Goal: Task Accomplishment & Management: Complete application form

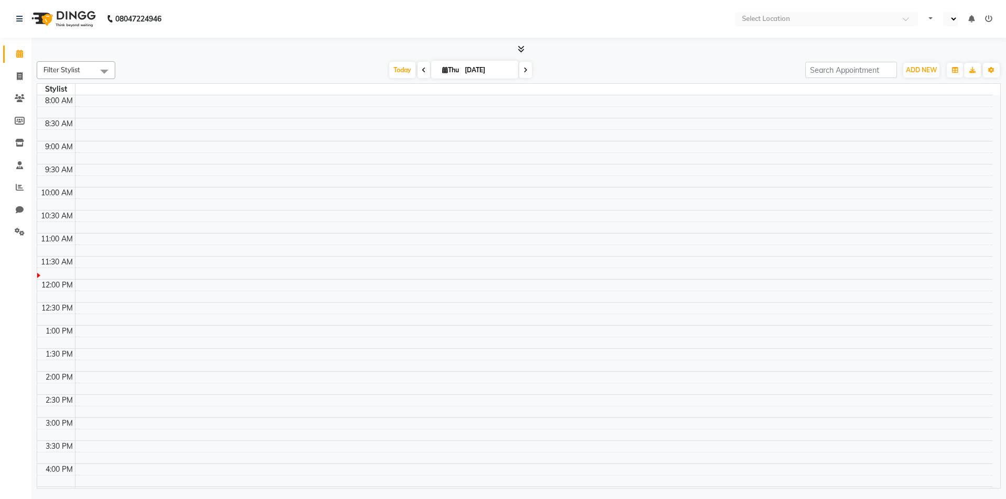
select select "en"
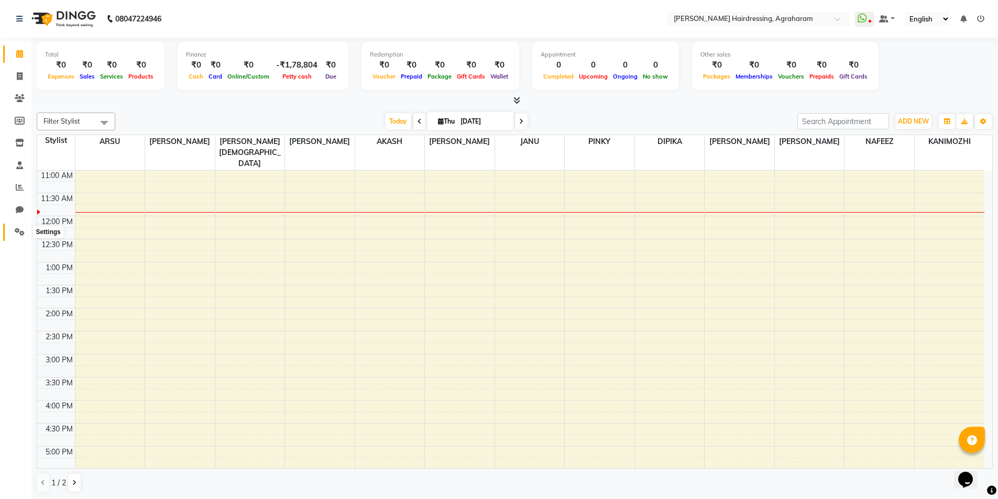
click at [17, 231] on icon at bounding box center [20, 232] width 10 height 8
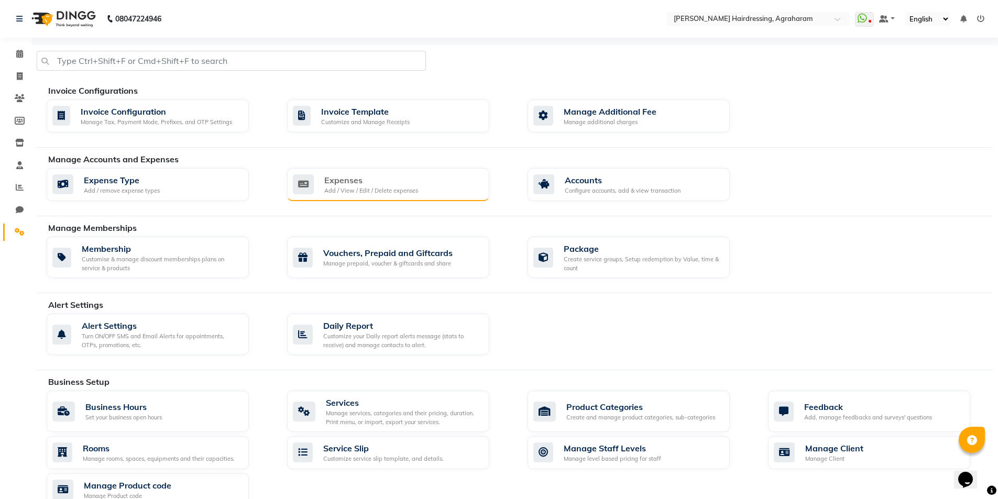
click at [341, 183] on div "Expenses" at bounding box center [371, 180] width 94 height 13
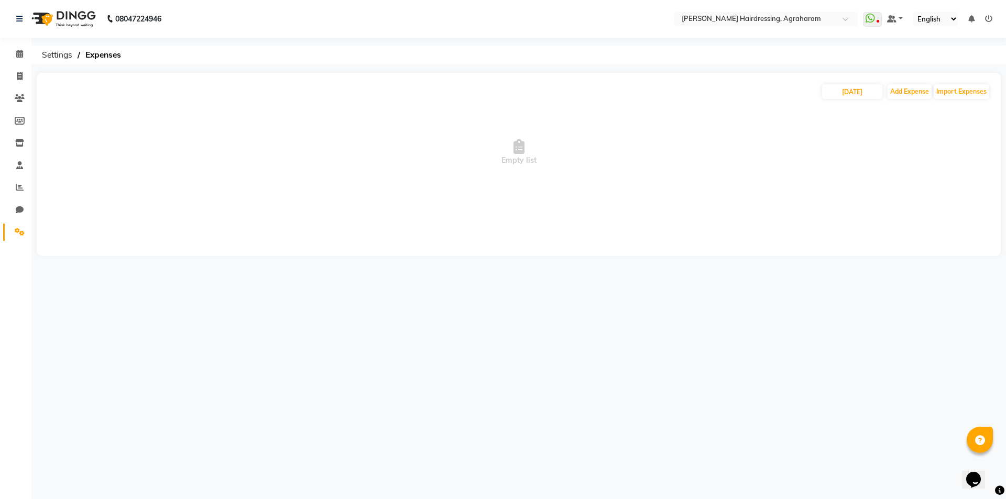
click at [865, 100] on span "Empty list" at bounding box center [518, 152] width 943 height 105
click at [864, 95] on input "[DATE]" at bounding box center [852, 91] width 60 height 15
select select "9"
select select "2025"
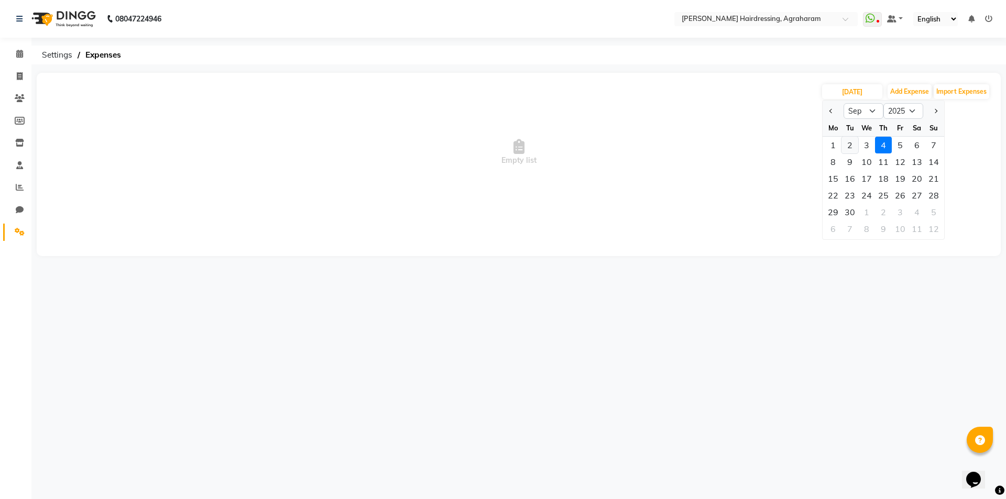
click at [851, 148] on div "2" at bounding box center [850, 145] width 17 height 17
type input "02-09-2025"
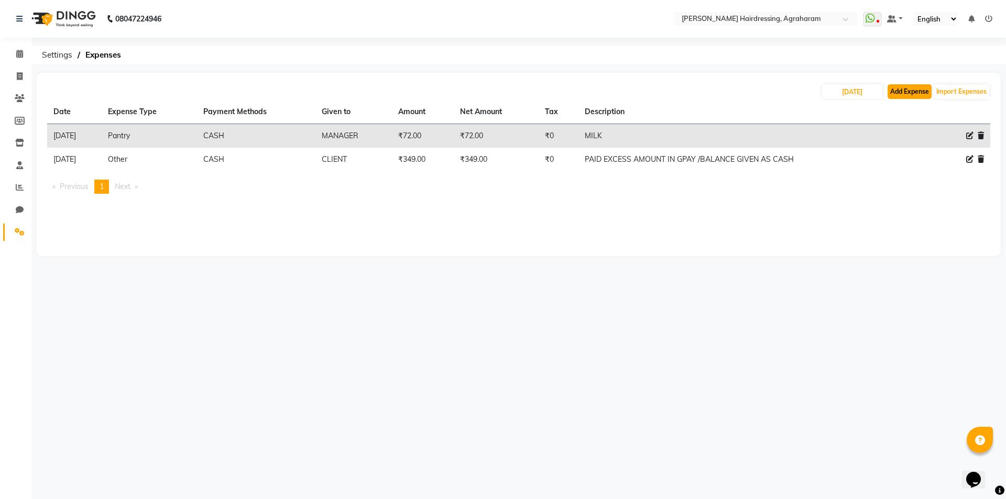
click at [910, 88] on button "Add Expense" at bounding box center [910, 91] width 44 height 15
select select "1"
select select "7111"
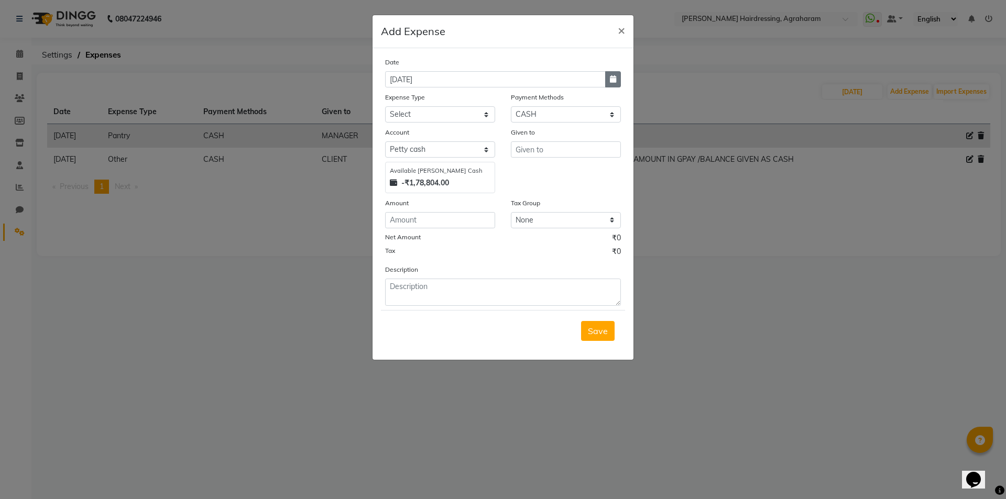
click at [612, 83] on button "button" at bounding box center [613, 79] width 16 height 16
select select "9"
select select "2025"
click at [413, 137] on div "2" at bounding box center [413, 133] width 17 height 17
type input "02-09-2025"
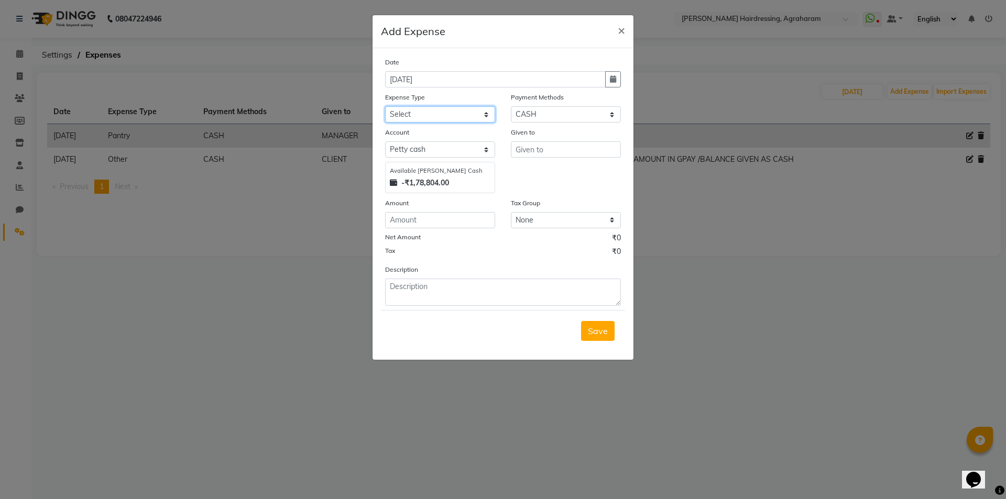
click at [440, 111] on select "Select Advance Salary cash given to office Cash transfer to bank Client Snacks …" at bounding box center [440, 114] width 110 height 16
select select "20859"
click at [385, 106] on select "Select Advance Salary cash given to office Cash transfer to bank Client Snacks …" at bounding box center [440, 114] width 110 height 16
click at [524, 147] on input "text" at bounding box center [566, 150] width 110 height 16
type input "c"
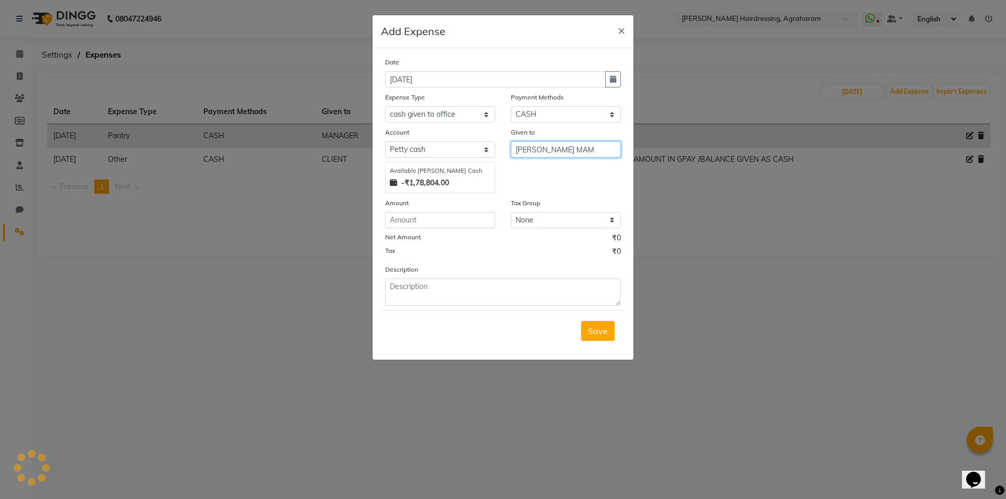
type input "CHARU MAM"
click at [477, 223] on input "number" at bounding box center [440, 220] width 110 height 16
type input "20500"
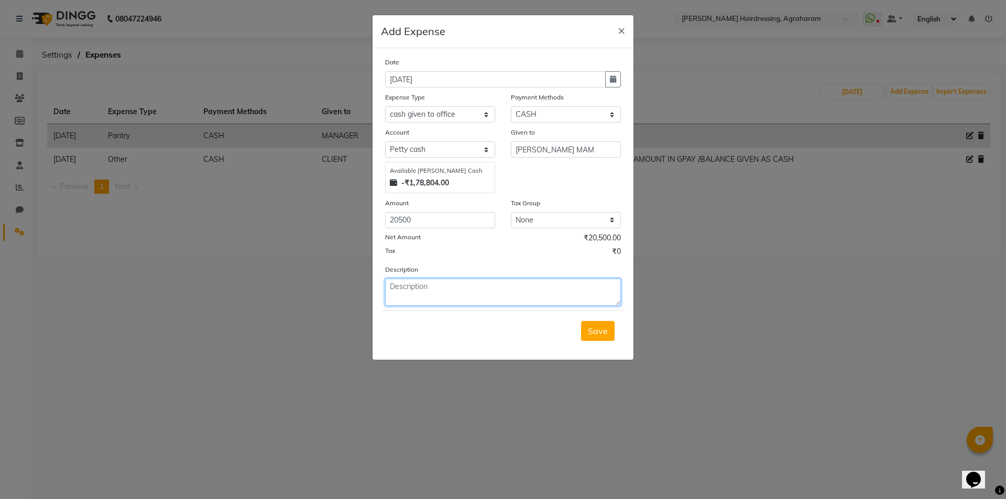
click at [418, 288] on textarea at bounding box center [503, 292] width 236 height 27
type textarea "CASH HANDOVER TO MAM"
click at [607, 336] on button "Save" at bounding box center [598, 331] width 34 height 20
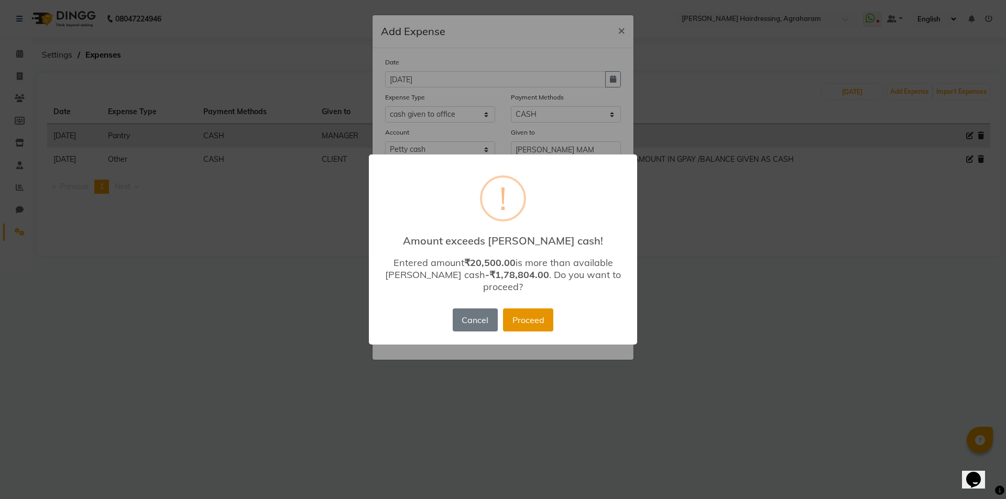
click at [518, 319] on button "Proceed" at bounding box center [528, 320] width 50 height 23
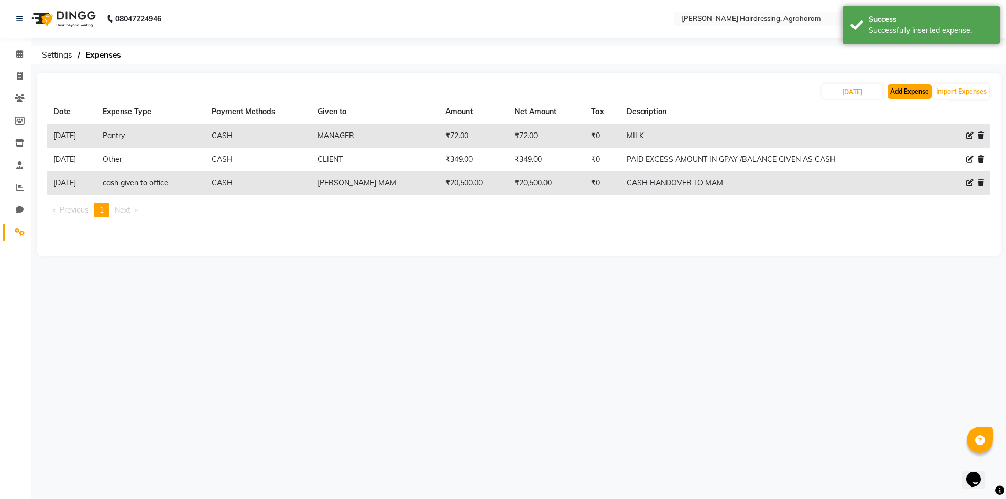
click at [906, 94] on button "Add Expense" at bounding box center [910, 91] width 44 height 15
select select "1"
select select "7111"
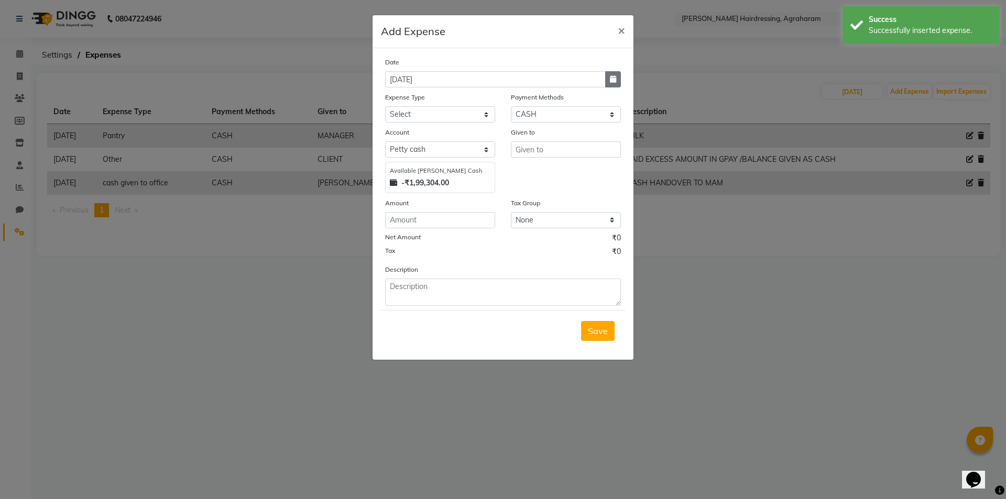
click at [608, 81] on button "button" at bounding box center [613, 79] width 16 height 16
select select "9"
select select "2025"
click at [414, 134] on div "2" at bounding box center [413, 133] width 17 height 17
type input "02-09-2025"
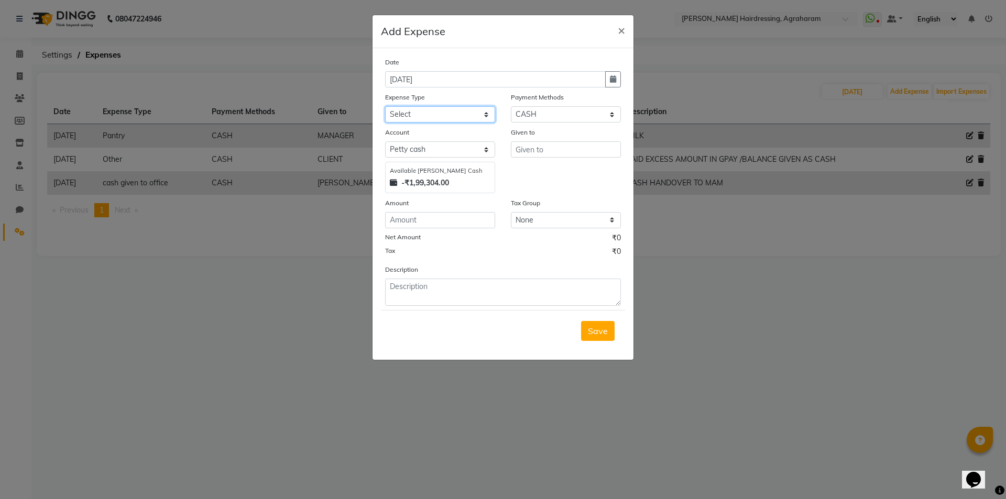
click at [443, 108] on select "Select Advance Salary cash given to office Cash transfer to bank Client Snacks …" at bounding box center [440, 114] width 110 height 16
select select "20836"
click at [385, 106] on select "Select Advance Salary cash given to office Cash transfer to bank Client Snacks …" at bounding box center [440, 114] width 110 height 16
click at [528, 156] on input "text" at bounding box center [566, 150] width 110 height 16
type input "B"
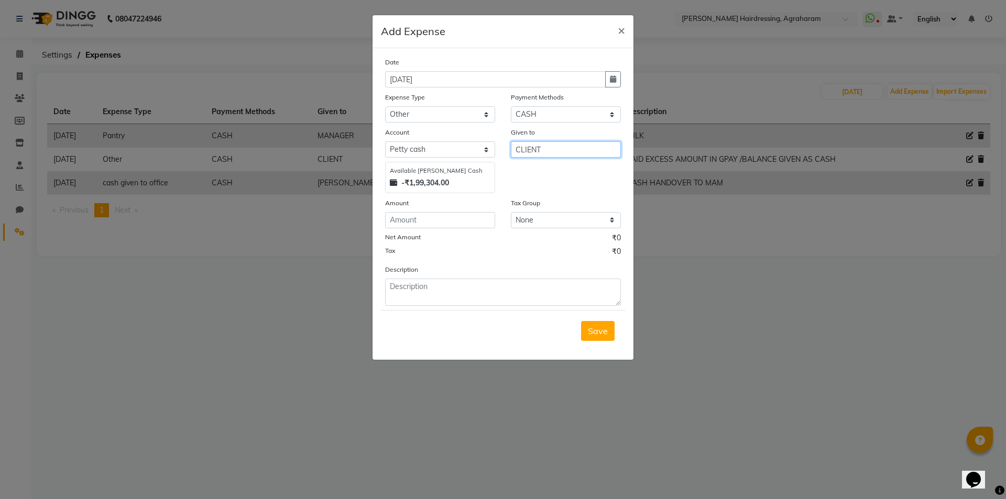
type input "CLIENT"
click at [428, 223] on input "number" at bounding box center [440, 220] width 110 height 16
type input "349"
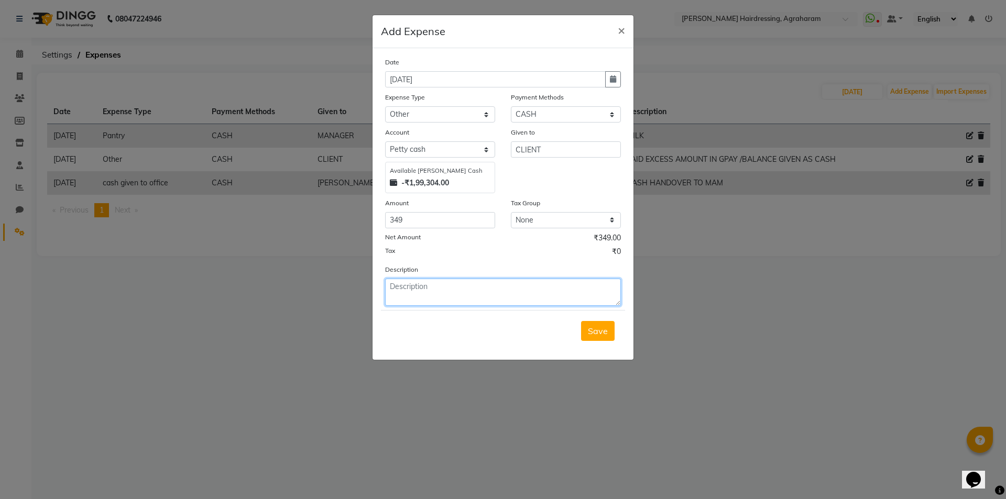
click at [403, 294] on textarea at bounding box center [503, 292] width 236 height 27
type textarea "CLIENT PAID 349/- EXCESS IN GPAY, BALANCE GIVEN AS CASH"
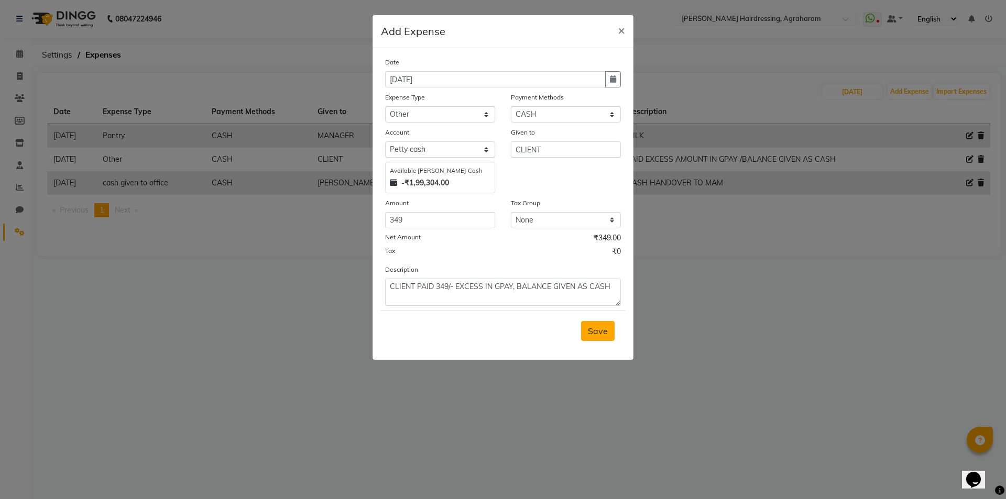
click at [592, 331] on span "Save" at bounding box center [598, 331] width 20 height 10
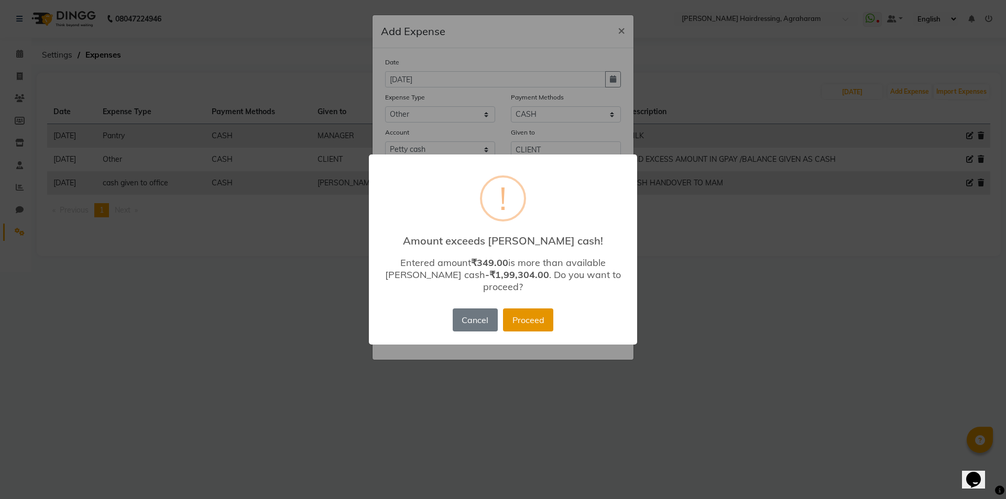
click at [536, 309] on button "Proceed" at bounding box center [528, 320] width 50 height 23
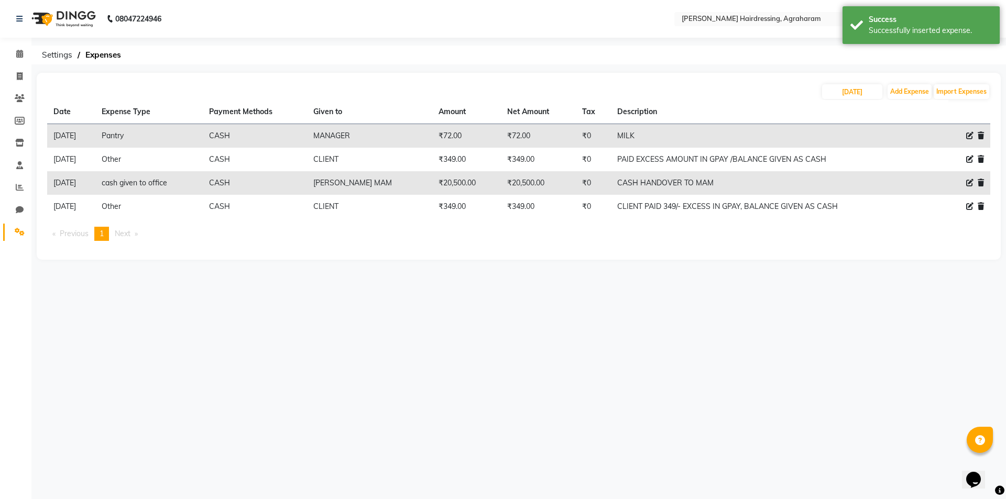
click at [982, 205] on icon at bounding box center [981, 206] width 6 height 7
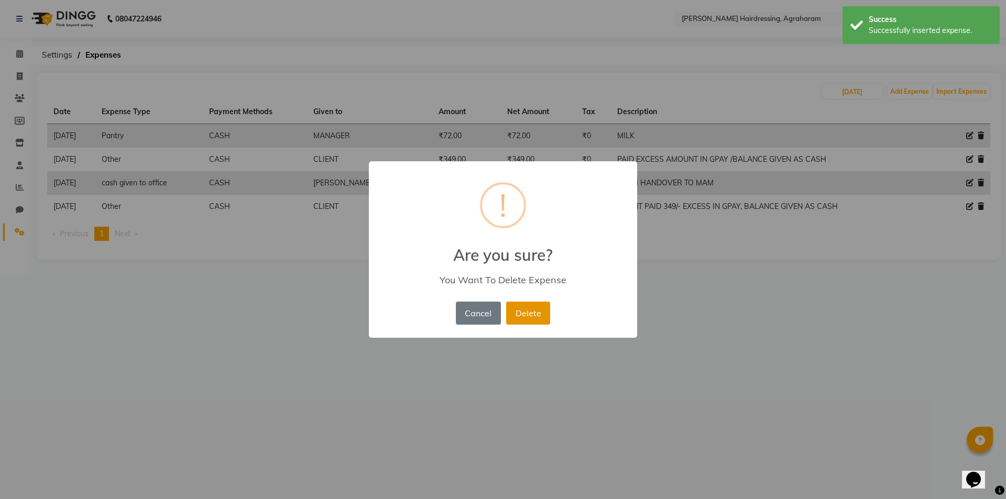
click at [518, 306] on button "Delete" at bounding box center [528, 313] width 44 height 23
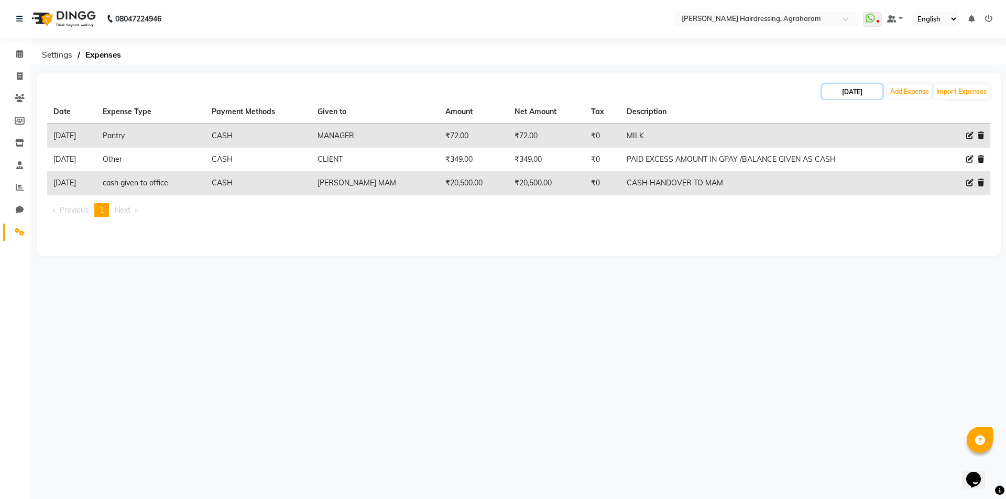
click at [865, 94] on input "02-09-2025" at bounding box center [852, 91] width 60 height 15
select select "9"
select select "2025"
click at [865, 148] on div "3" at bounding box center [867, 145] width 17 height 17
type input "03-09-2025"
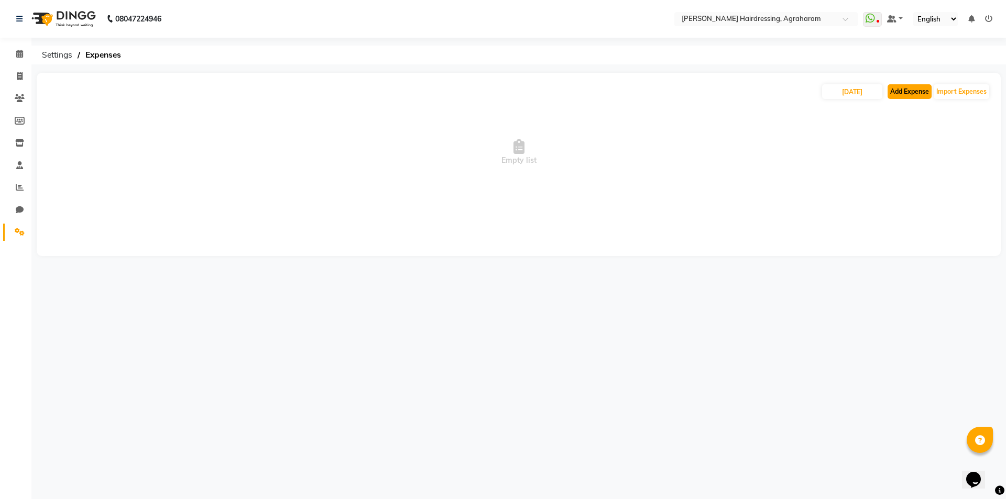
click at [901, 99] on button "Add Expense" at bounding box center [910, 91] width 44 height 15
select select "1"
select select "7111"
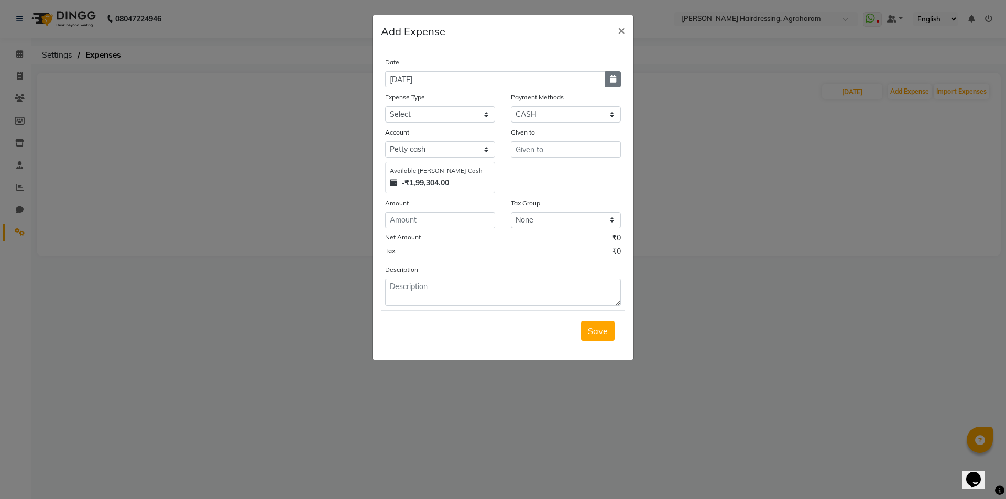
click at [614, 83] on button "button" at bounding box center [613, 79] width 16 height 16
select select "9"
select select "2025"
click at [429, 132] on div "3" at bounding box center [429, 133] width 17 height 17
type input "03-09-2025"
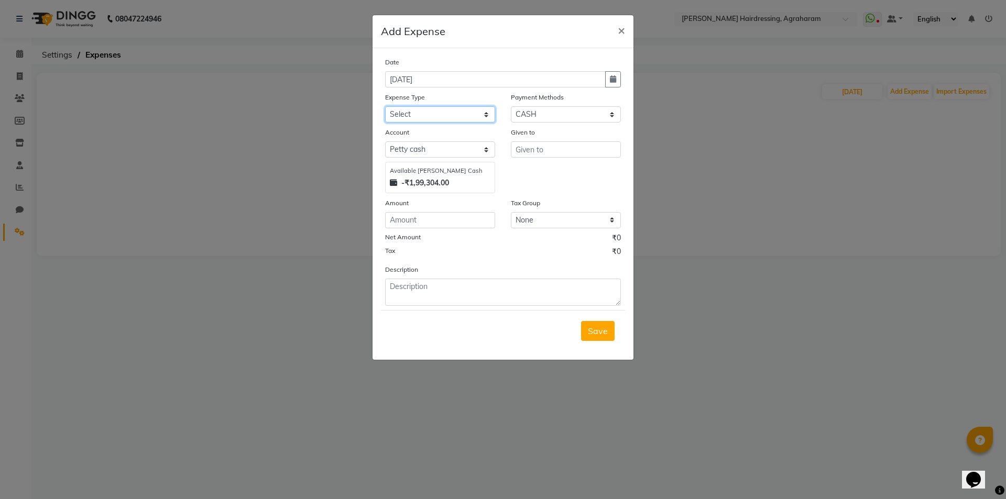
click at [441, 116] on select "Select Advance Salary cash given to office Cash transfer to bank Client Snacks …" at bounding box center [440, 114] width 110 height 16
select select "20844"
click at [385, 106] on select "Select Advance Salary cash given to office Cash transfer to bank Client Snacks …" at bounding box center [440, 114] width 110 height 16
click at [527, 147] on input "text" at bounding box center [566, 150] width 110 height 16
click at [537, 174] on span "MANA" at bounding box center [537, 172] width 26 height 10
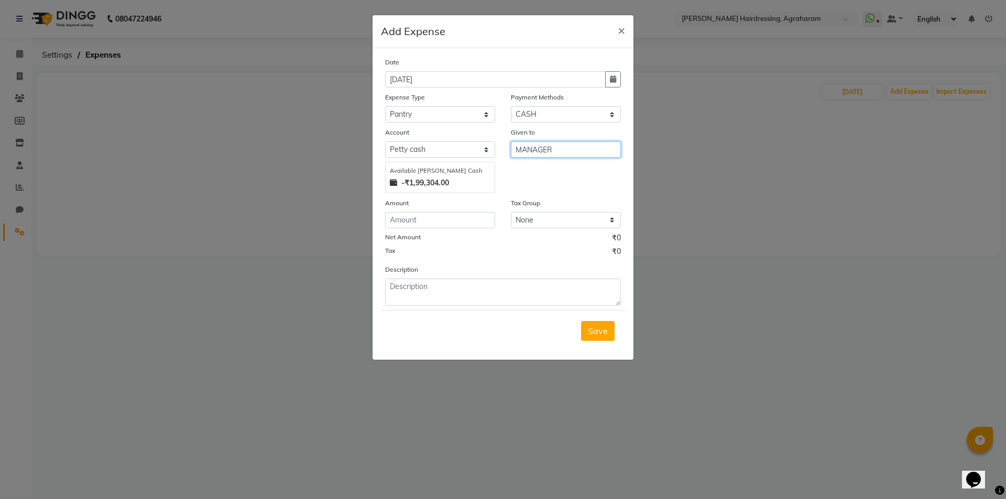
type input "MANAGER"
click at [425, 216] on input "number" at bounding box center [440, 220] width 110 height 16
type input "72"
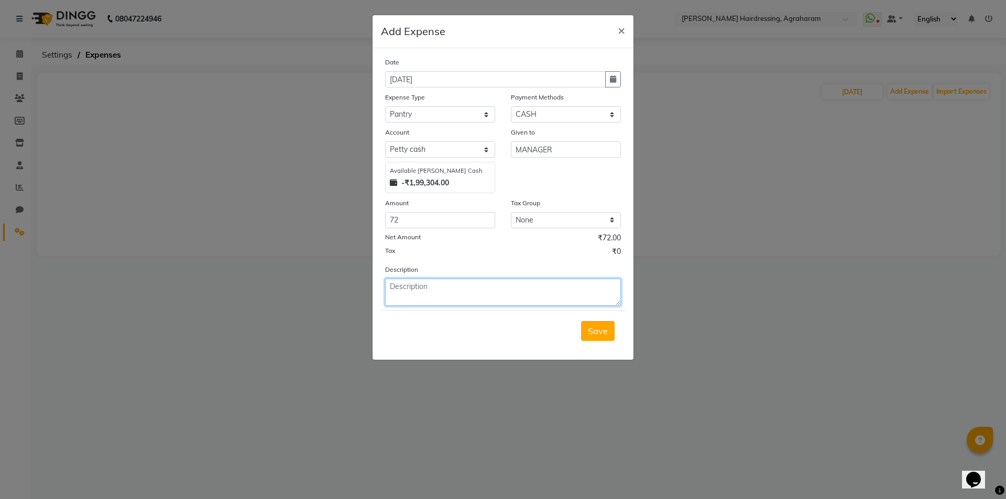
click at [426, 299] on textarea at bounding box center [503, 292] width 236 height 27
type textarea "MILK EXPENSE"
click at [592, 335] on span "Save" at bounding box center [598, 331] width 20 height 10
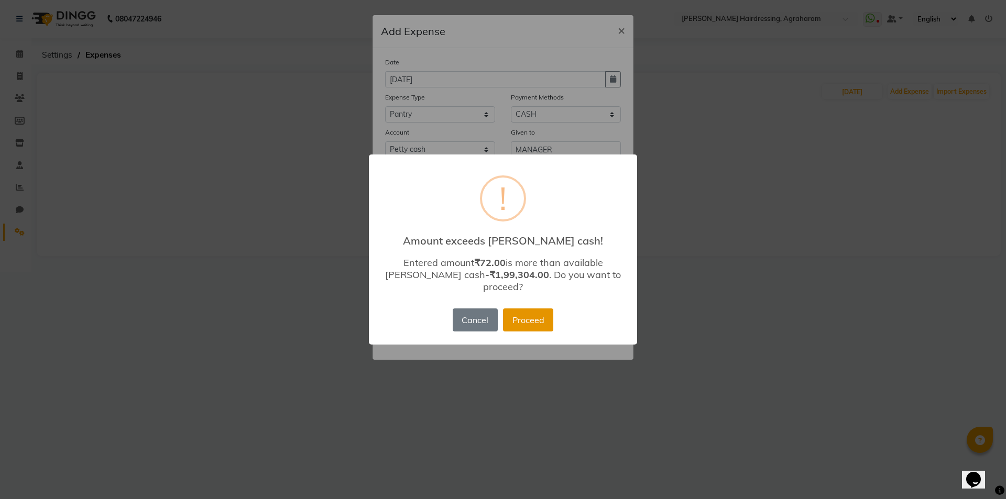
click at [535, 323] on button "Proceed" at bounding box center [528, 320] width 50 height 23
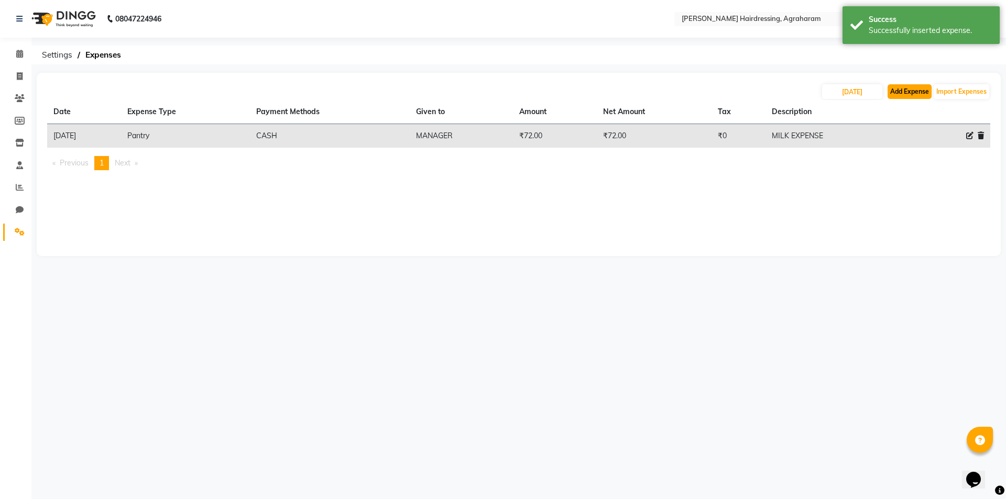
click at [910, 87] on button "Add Expense" at bounding box center [910, 91] width 44 height 15
select select "1"
select select "7111"
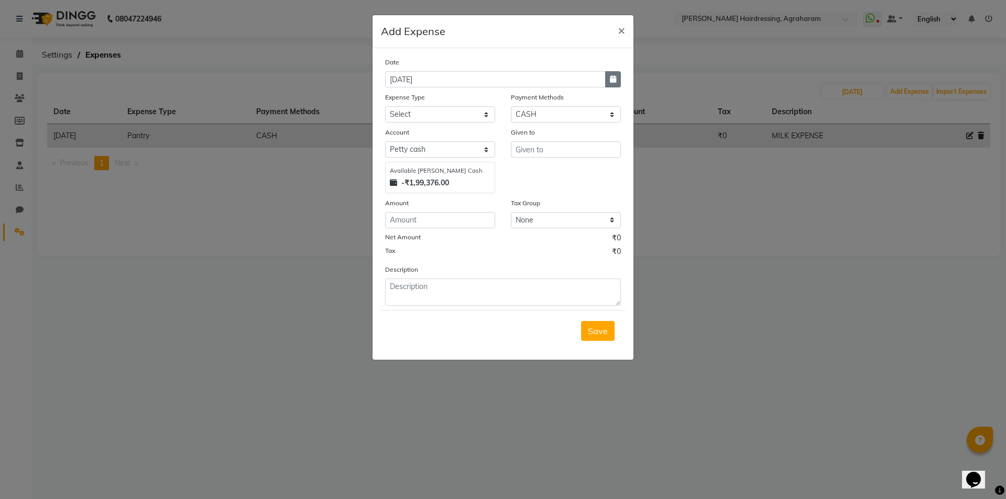
click at [612, 78] on icon "button" at bounding box center [613, 78] width 6 height 7
select select "9"
select select "2025"
click at [433, 134] on div "3" at bounding box center [429, 133] width 17 height 17
type input "03-09-2025"
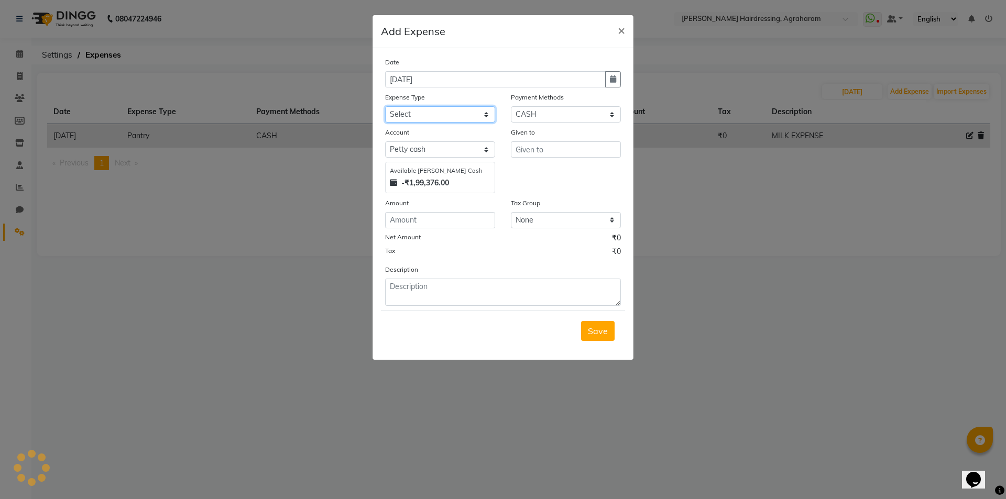
click at [413, 114] on select "Select Advance Salary cash given to office Cash transfer to bank Client Snacks …" at bounding box center [440, 114] width 110 height 16
select select "20844"
click at [385, 106] on select "Select Advance Salary cash given to office Cash transfer to bank Client Snacks …" at bounding box center [440, 114] width 110 height 16
click at [525, 151] on input "text" at bounding box center [566, 150] width 110 height 16
type input "AMAZON"
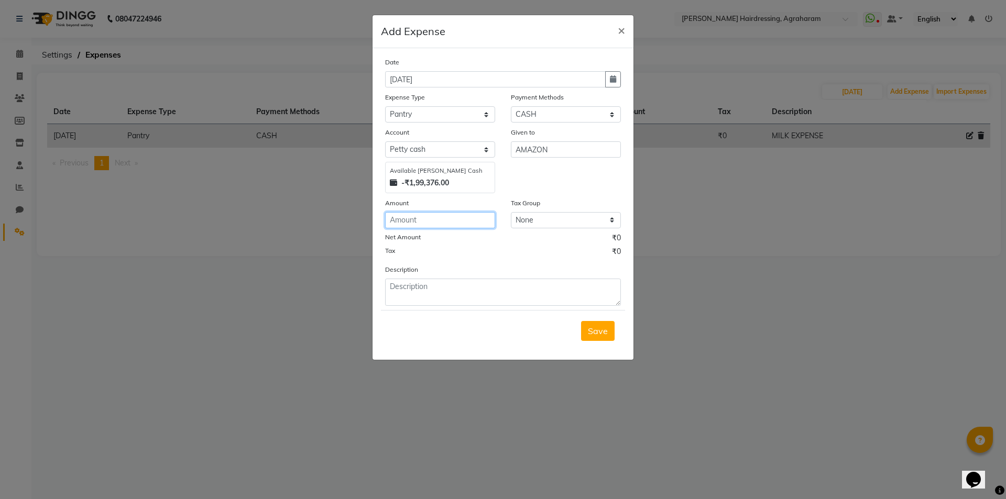
click at [426, 220] on input "number" at bounding box center [440, 220] width 110 height 16
type input "172"
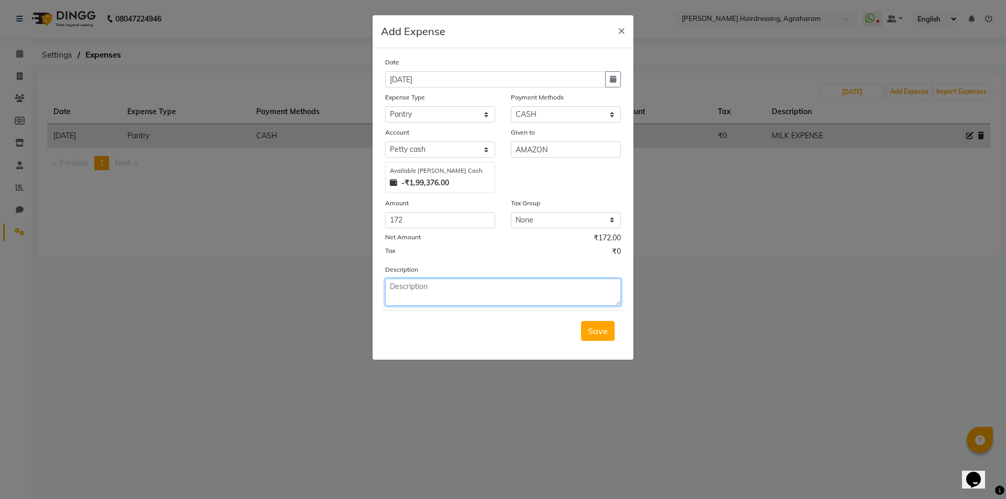
click at [438, 292] on textarea at bounding box center [503, 292] width 236 height 27
type textarea "GREEN TEA"
click at [602, 332] on span "Save" at bounding box center [598, 331] width 20 height 10
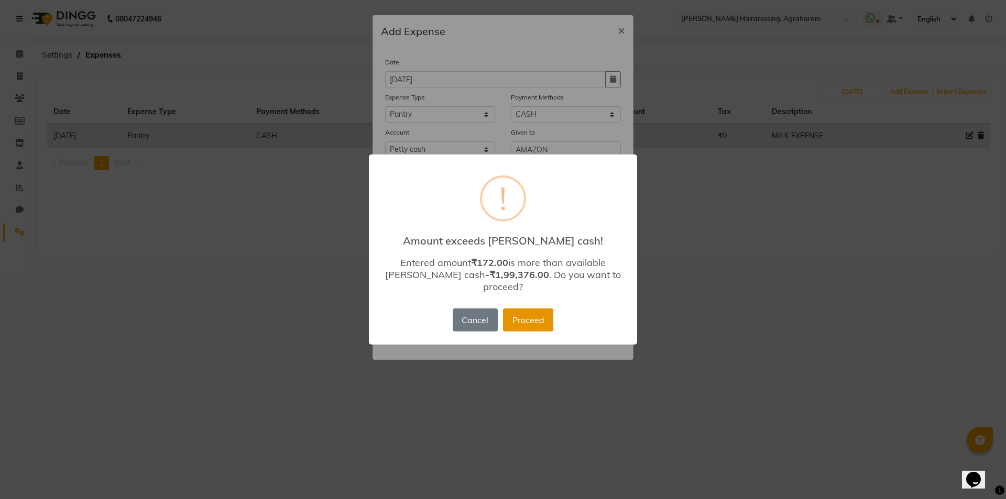
click at [521, 312] on button "Proceed" at bounding box center [528, 320] width 50 height 23
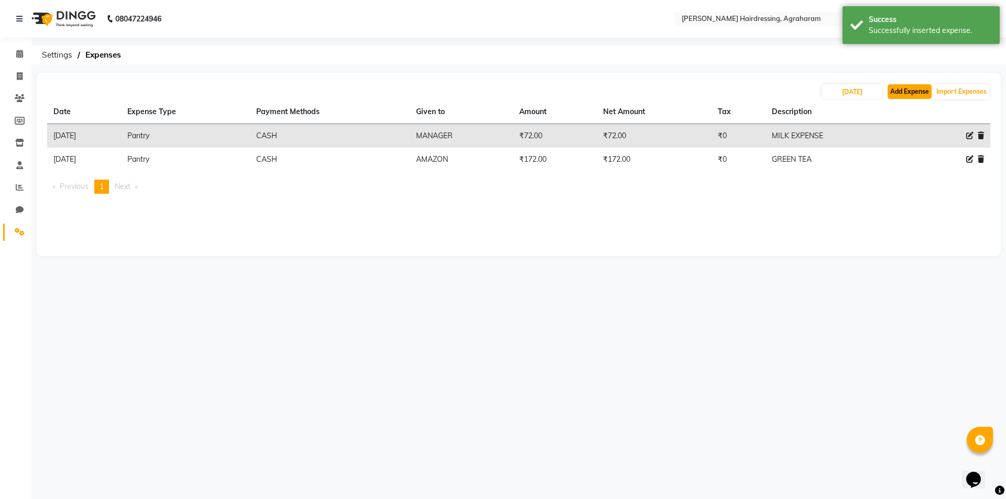
click at [911, 91] on button "Add Expense" at bounding box center [910, 91] width 44 height 15
select select "1"
select select "7111"
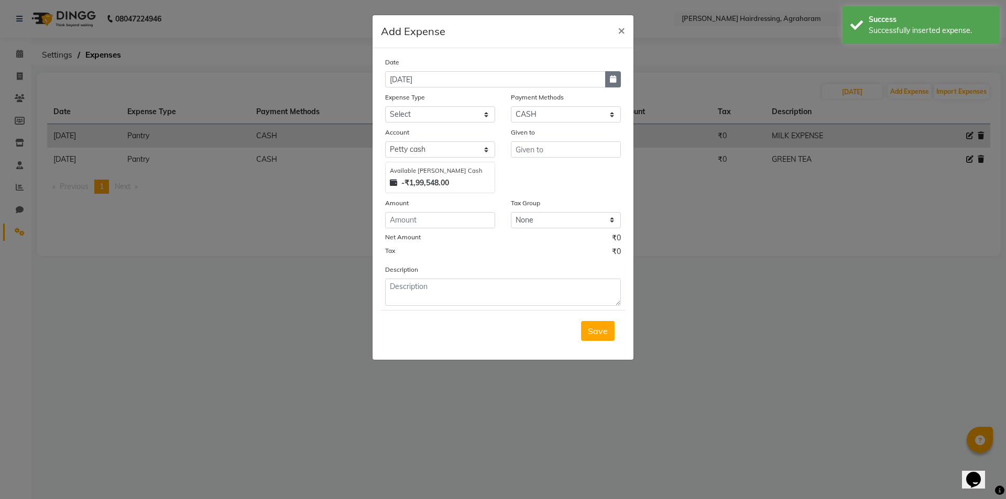
click at [608, 82] on button "button" at bounding box center [613, 79] width 16 height 16
select select "9"
select select "2025"
click at [427, 136] on div "3" at bounding box center [429, 133] width 17 height 17
type input "03-09-2025"
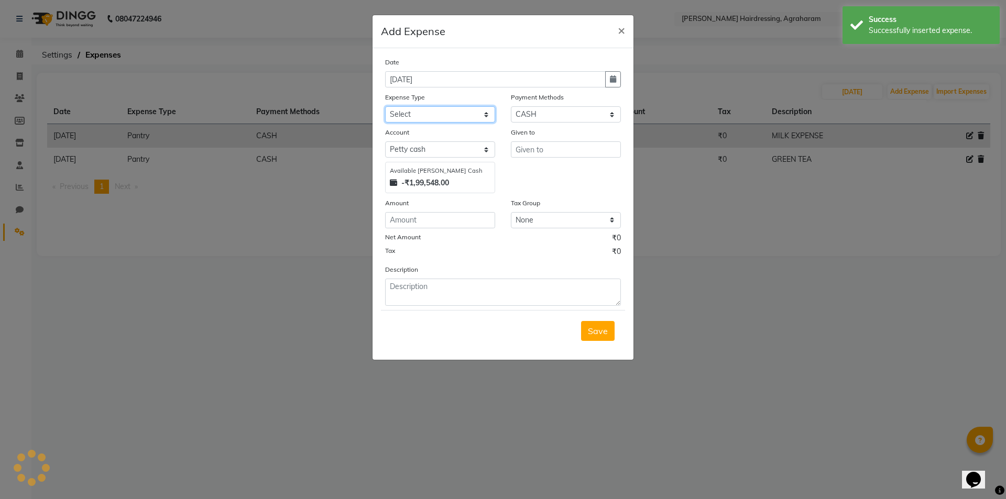
click at [455, 114] on select "Select Advance Salary cash given to office Cash transfer to bank Client Snacks …" at bounding box center [440, 114] width 110 height 16
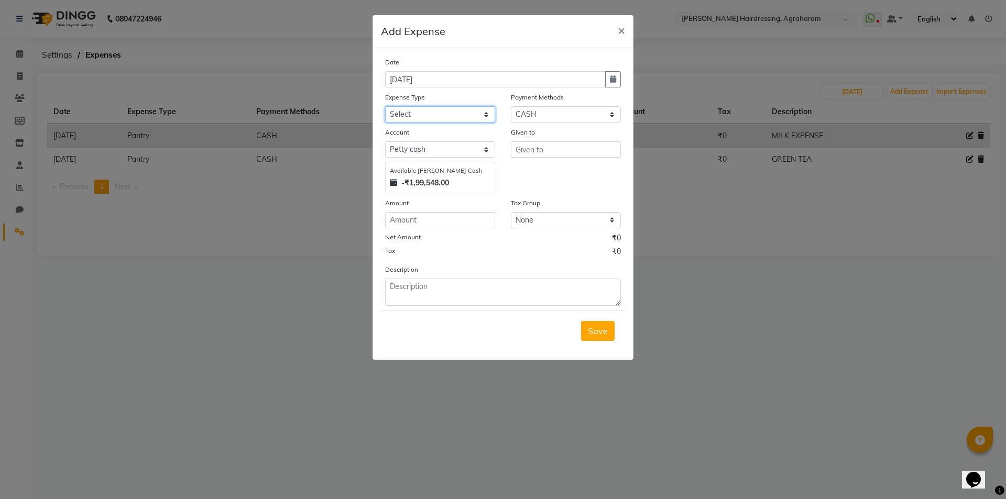
select select "20854"
click at [385, 106] on select "Select Advance Salary cash given to office Cash transfer to bank Client Snacks …" at bounding box center [440, 114] width 110 height 16
click at [566, 155] on input "text" at bounding box center [566, 150] width 110 height 16
click at [558, 177] on button "ARSU" at bounding box center [553, 172] width 83 height 17
type input "ARSU"
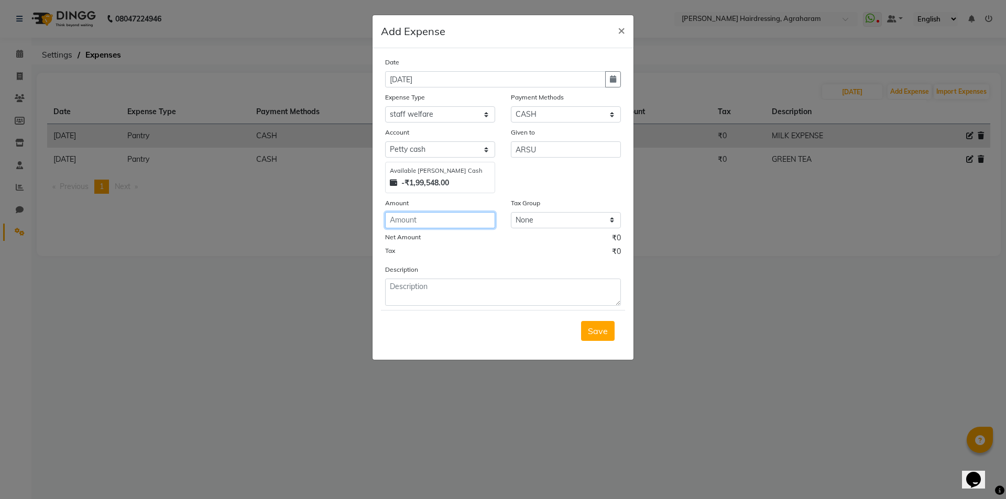
click at [445, 221] on input "number" at bounding box center [440, 220] width 110 height 16
type input "100"
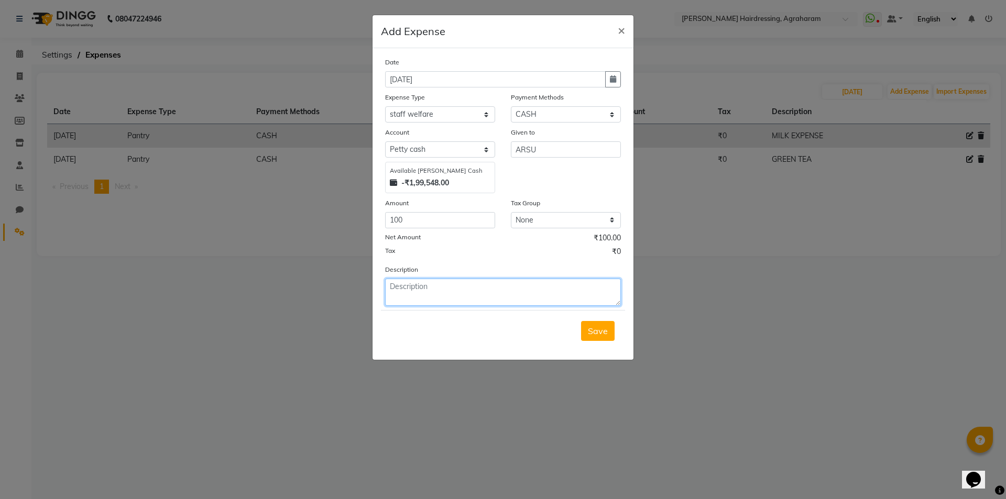
click at [422, 287] on textarea at bounding box center [503, 292] width 236 height 27
click at [410, 291] on textarea "ARSU TIPS" at bounding box center [503, 292] width 236 height 27
click at [390, 288] on textarea "ARSU TIPS" at bounding box center [503, 292] width 236 height 27
click at [536, 289] on textarea "CHARU MAM GIVEN TIPS ARSU TIPS" at bounding box center [503, 292] width 236 height 27
type textarea "CHARU MAM GIVEN TIPS ARSU"
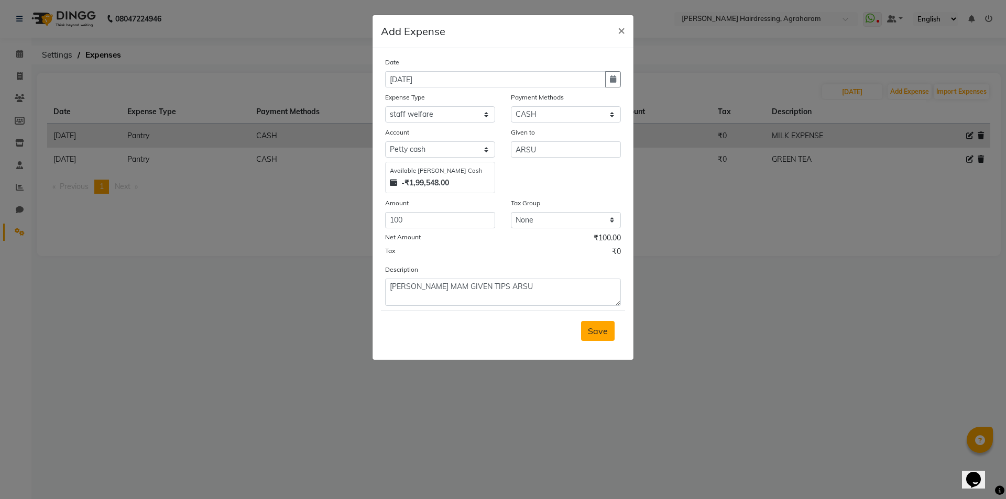
click at [605, 336] on button "Save" at bounding box center [598, 331] width 34 height 20
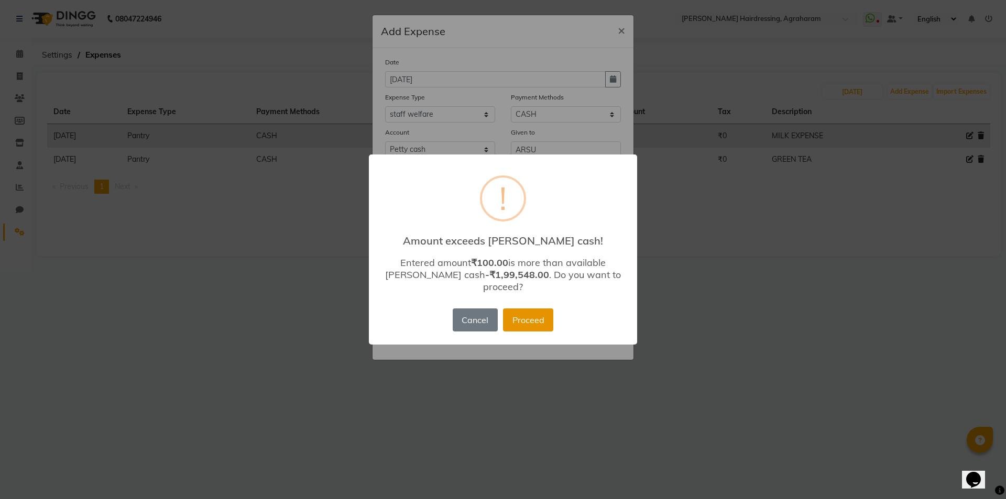
click at [531, 321] on button "Proceed" at bounding box center [528, 320] width 50 height 23
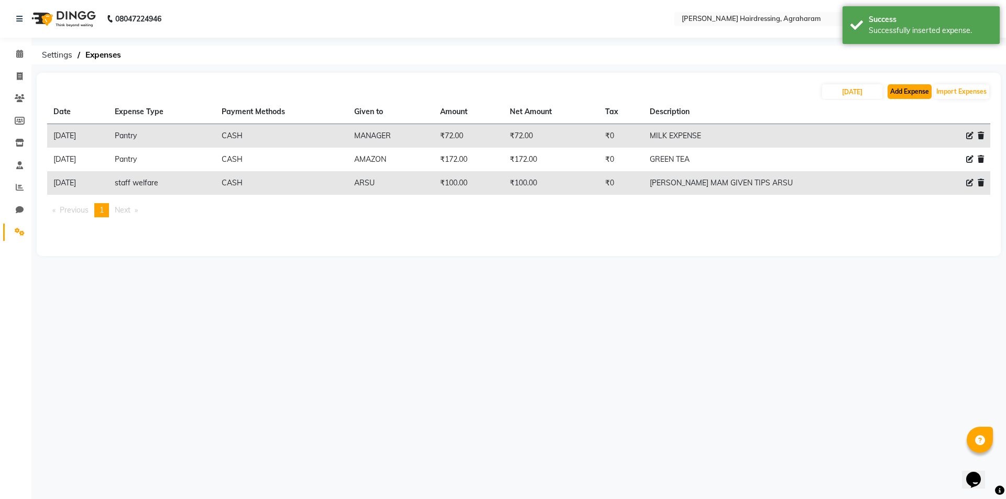
click at [899, 94] on button "Add Expense" at bounding box center [910, 91] width 44 height 15
select select "1"
select select "7111"
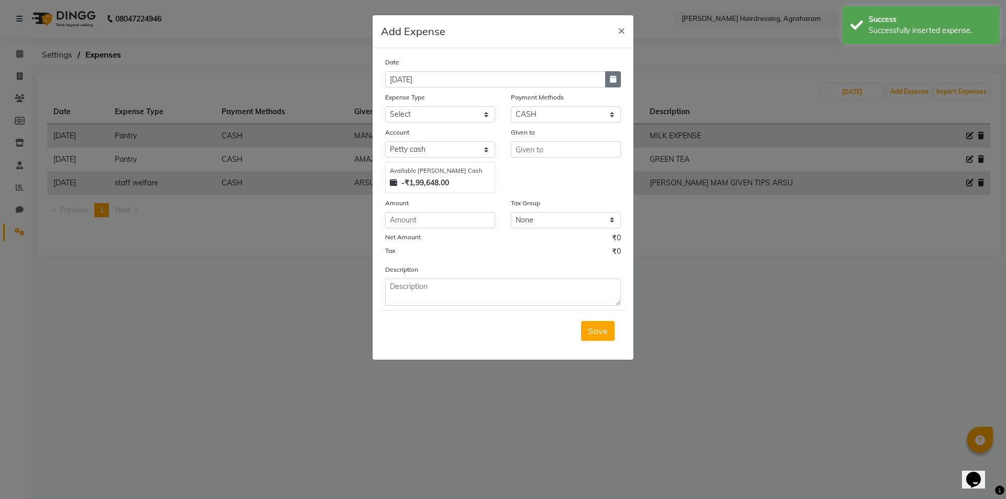
click at [613, 83] on button "button" at bounding box center [613, 79] width 16 height 16
select select "9"
select select "2025"
click at [430, 136] on div "3" at bounding box center [429, 133] width 17 height 17
type input "03-09-2025"
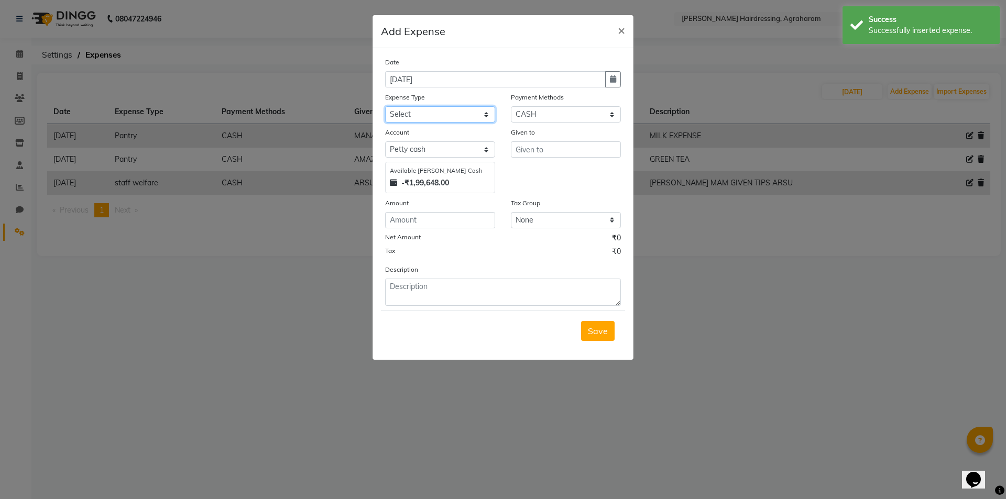
click at [417, 120] on select "Select Advance Salary cash given to office Cash transfer to bank Client Snacks …" at bounding box center [440, 114] width 110 height 16
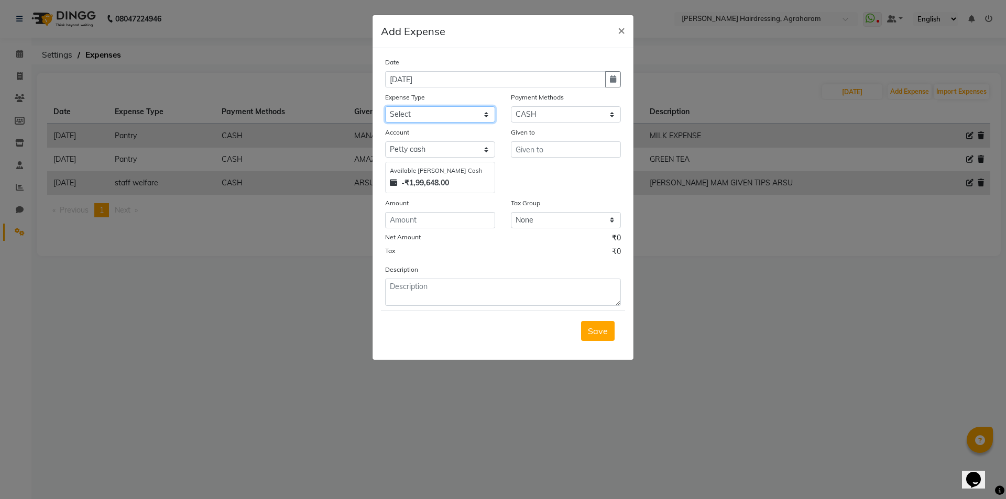
select select "20854"
click at [385, 106] on select "Select Advance Salary cash given to office Cash transfer to bank Client Snacks …" at bounding box center [440, 114] width 110 height 16
click at [567, 151] on input "text" at bounding box center [566, 150] width 110 height 16
click at [554, 171] on button "PINKY" at bounding box center [553, 172] width 83 height 17
type input "PINKY"
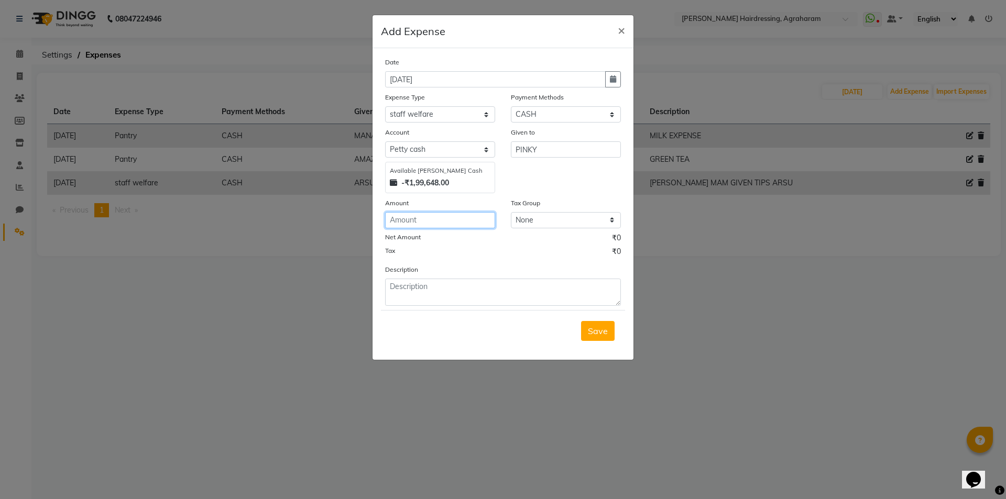
click at [438, 224] on input "number" at bounding box center [440, 220] width 110 height 16
type input "100"
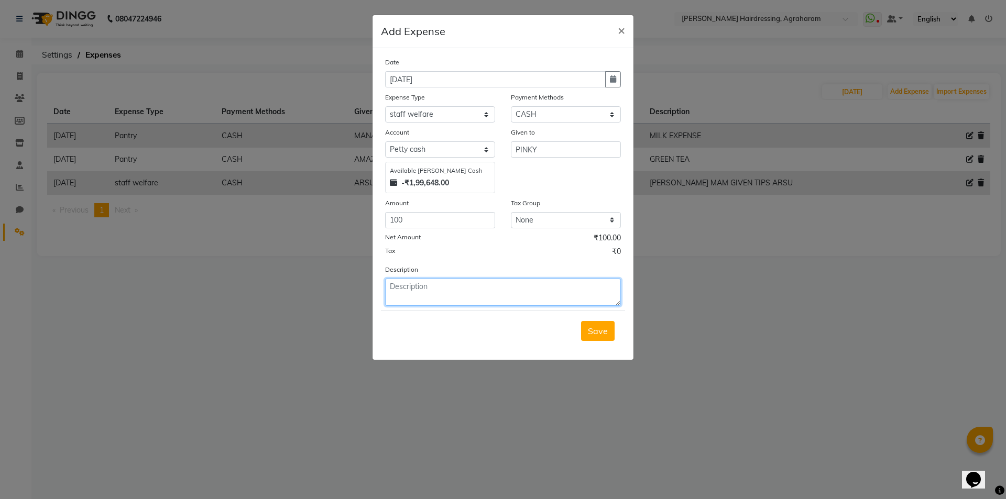
click at [414, 287] on textarea at bounding box center [503, 292] width 236 height 27
type textarea "A"
type textarea "CHARU MAM GIVEN TIPS"
click at [600, 333] on span "Save" at bounding box center [598, 331] width 20 height 10
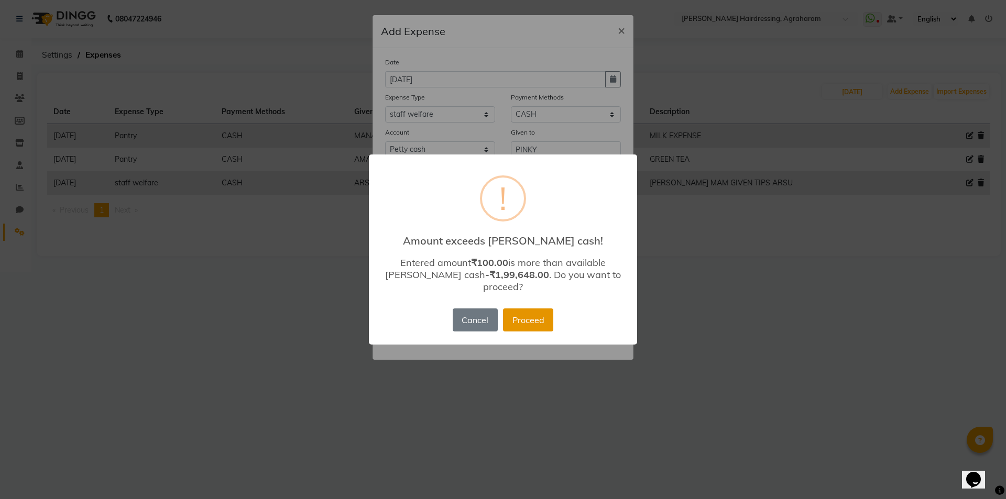
click at [547, 315] on button "Proceed" at bounding box center [528, 320] width 50 height 23
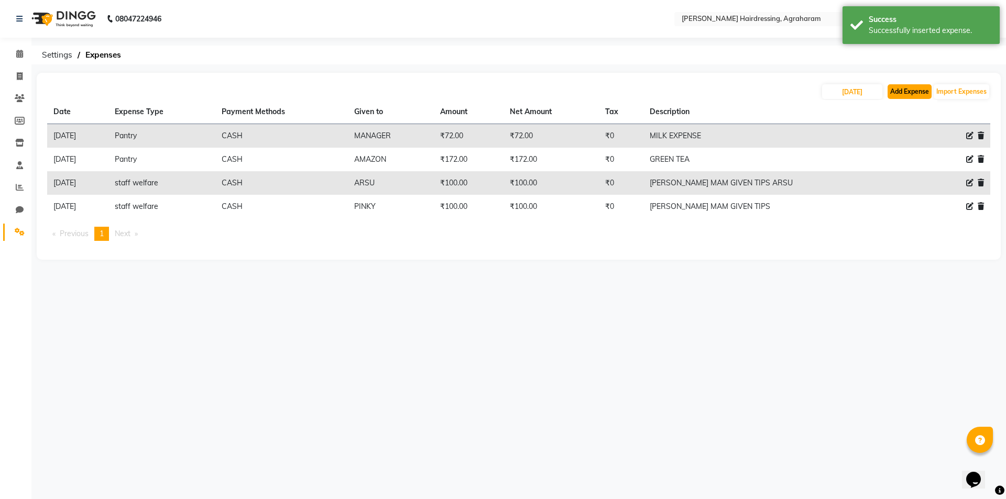
click at [932, 96] on button "Add Expense" at bounding box center [910, 91] width 44 height 15
select select "1"
select select "7111"
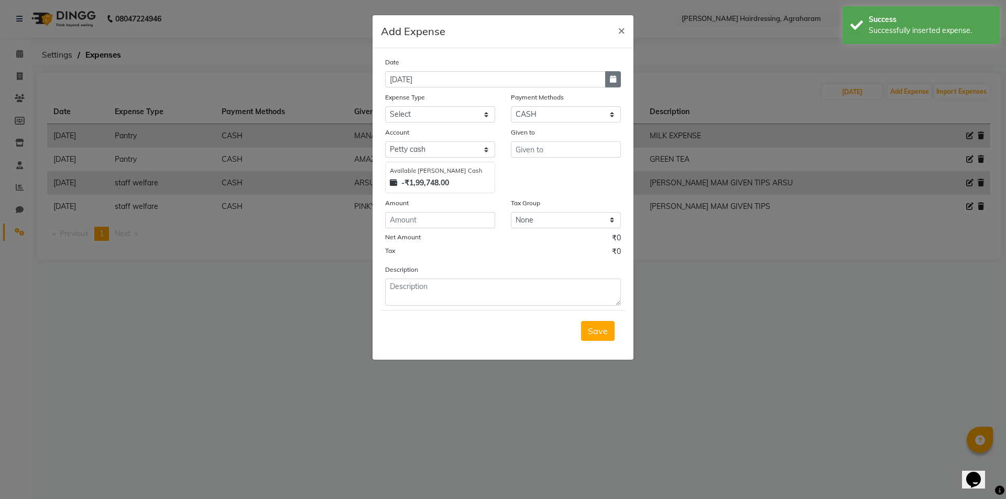
click at [616, 77] on icon "button" at bounding box center [613, 78] width 6 height 7
select select "9"
select select "2025"
click at [426, 135] on div "3" at bounding box center [429, 133] width 17 height 17
type input "03-09-2025"
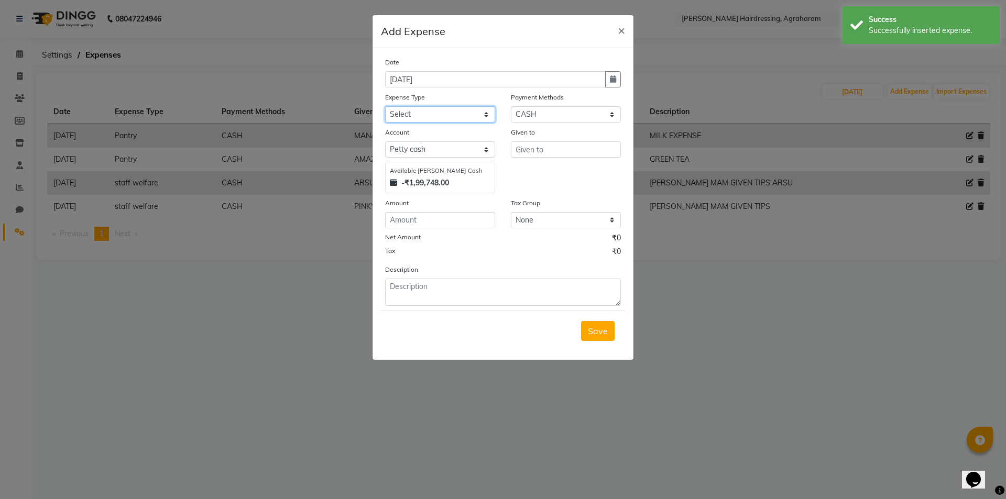
click at [430, 113] on select "Select Advance Salary cash given to office Cash transfer to bank Client Snacks …" at bounding box center [440, 114] width 110 height 16
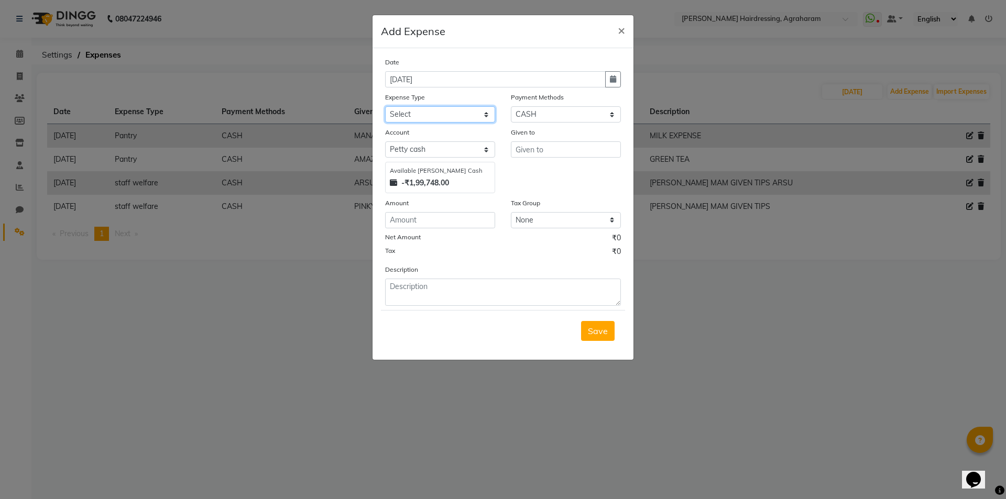
select select "20854"
click at [385, 106] on select "Select Advance Salary cash given to office Cash transfer to bank Client Snacks …" at bounding box center [440, 114] width 110 height 16
click at [545, 143] on input "text" at bounding box center [566, 150] width 110 height 16
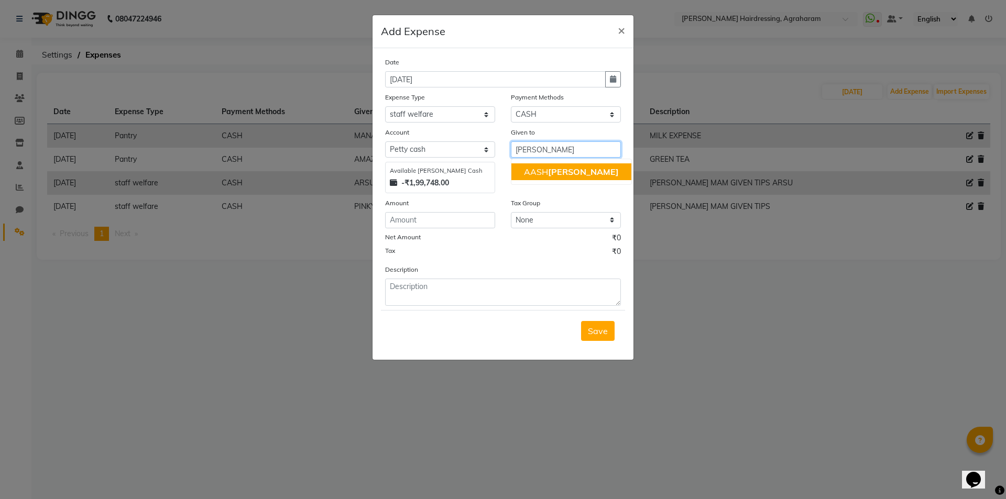
click at [573, 178] on button "AASH MUHAMMED" at bounding box center [572, 172] width 120 height 17
type input "[PERSON_NAME][DEMOGRAPHIC_DATA]"
click at [433, 216] on input "number" at bounding box center [440, 220] width 110 height 16
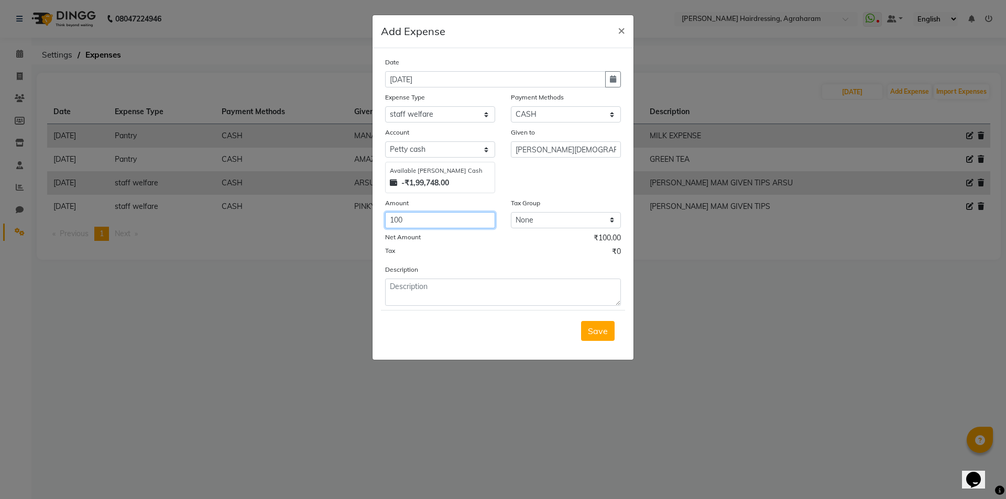
type input "100"
click at [409, 295] on textarea at bounding box center [503, 292] width 236 height 27
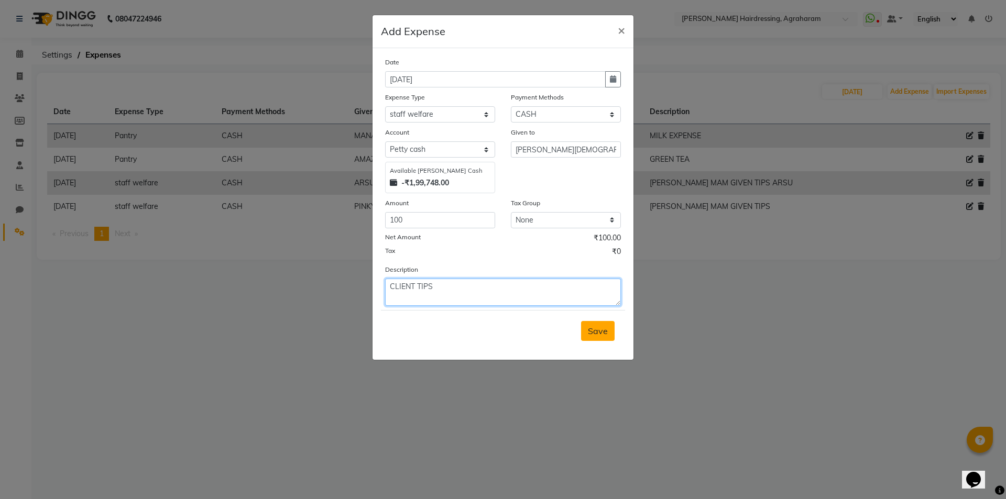
type textarea "CLIENT TIPS"
click at [604, 338] on button "Save" at bounding box center [598, 331] width 34 height 20
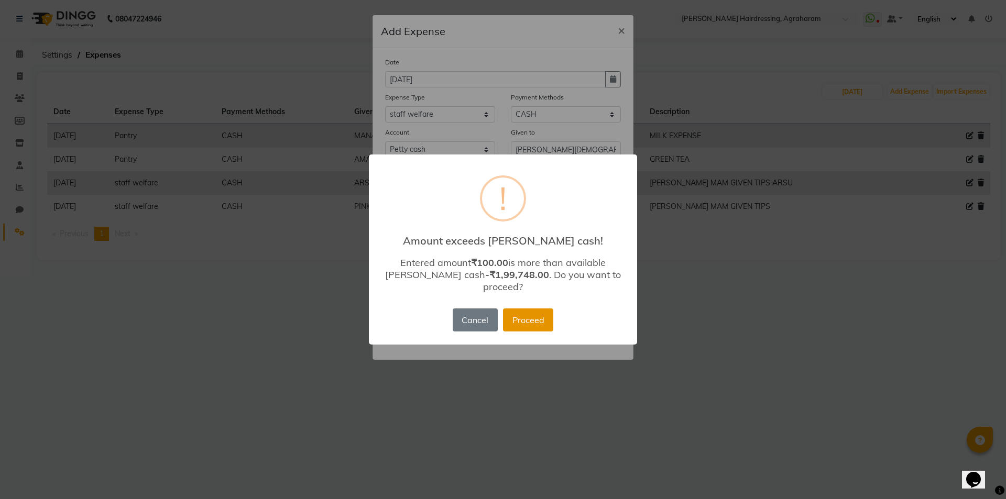
click at [525, 316] on button "Proceed" at bounding box center [528, 320] width 50 height 23
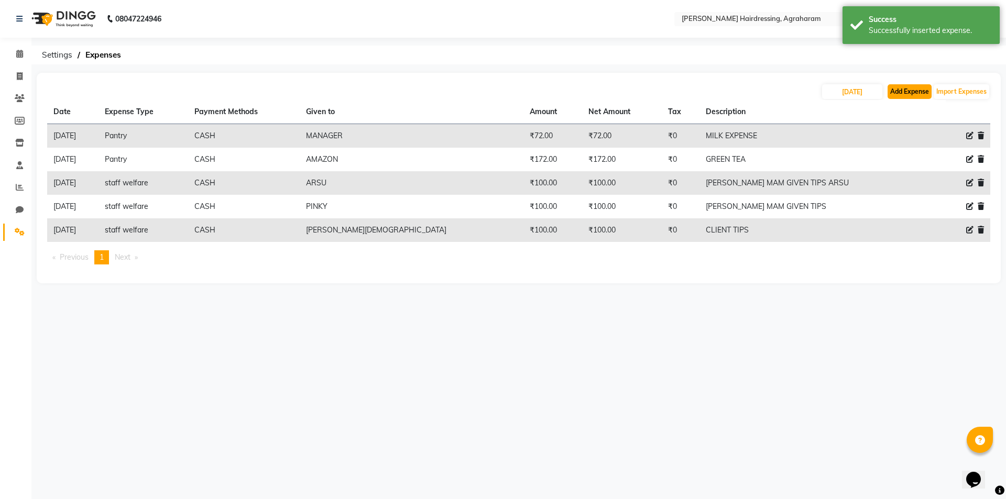
click at [924, 91] on button "Add Expense" at bounding box center [910, 91] width 44 height 15
select select "1"
select select "7111"
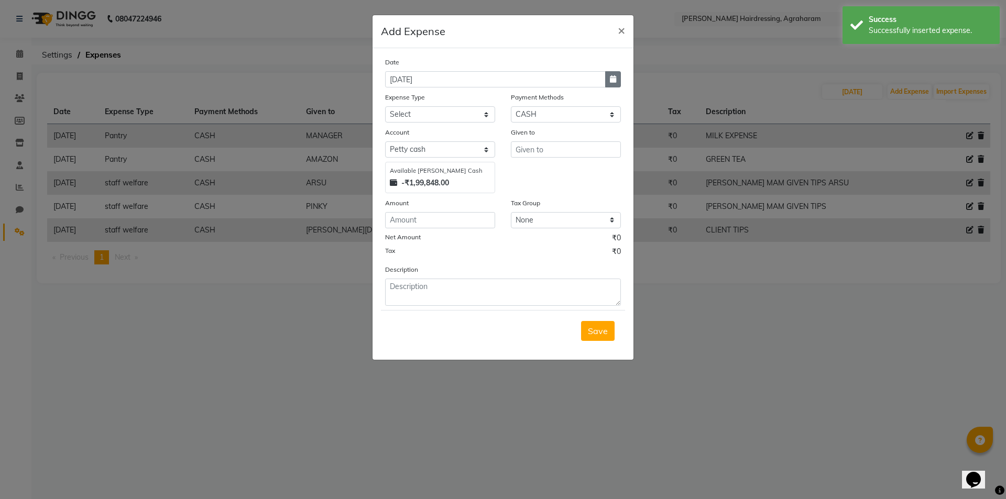
click at [616, 79] on button "button" at bounding box center [613, 79] width 16 height 16
select select "9"
select select "2025"
click at [430, 136] on div "3" at bounding box center [429, 133] width 17 height 17
type input "03-09-2025"
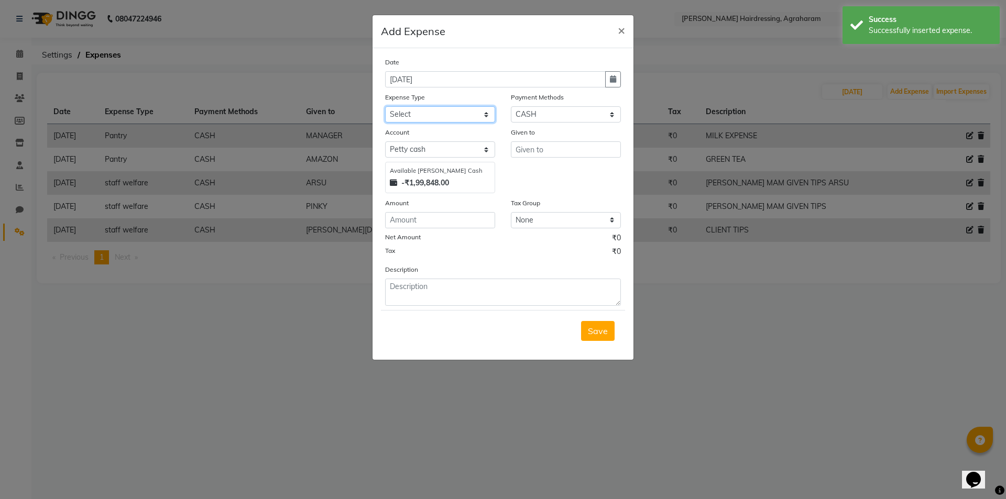
click at [444, 111] on select "Select Advance Salary cash given to office Cash transfer to bank Client Snacks …" at bounding box center [440, 114] width 110 height 16
click at [385, 106] on select "Select Advance Salary cash given to office Cash transfer to bank Client Snacks …" at bounding box center [440, 114] width 110 height 16
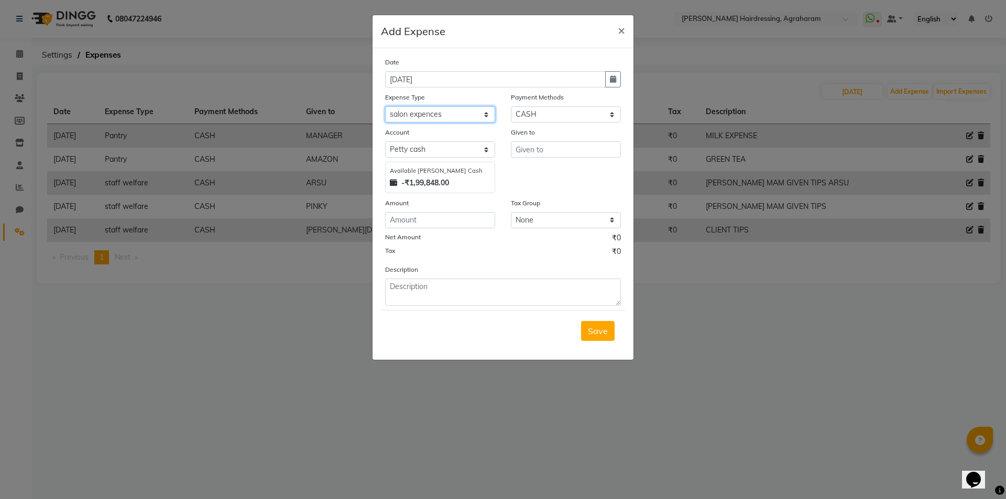
click at [485, 116] on select "Select Advance Salary cash given to office Cash transfer to bank Client Snacks …" at bounding box center [440, 114] width 110 height 16
select select "20854"
click at [385, 106] on select "Select Advance Salary cash given to office Cash transfer to bank Client Snacks …" at bounding box center [440, 114] width 110 height 16
click at [537, 146] on input "text" at bounding box center [566, 150] width 110 height 16
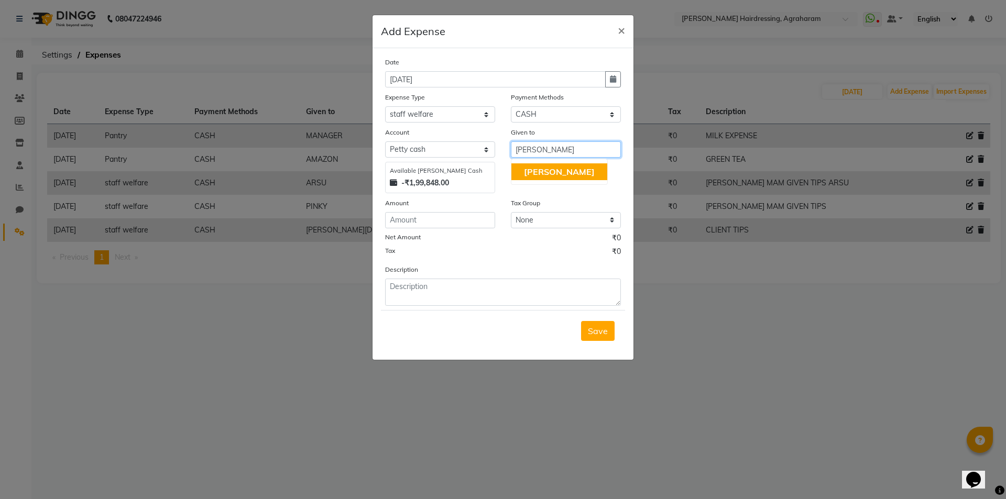
click at [537, 170] on span "[PERSON_NAME]" at bounding box center [559, 172] width 71 height 10
type input "[PERSON_NAME]"
click at [424, 216] on input "number" at bounding box center [440, 220] width 110 height 16
type input "100"
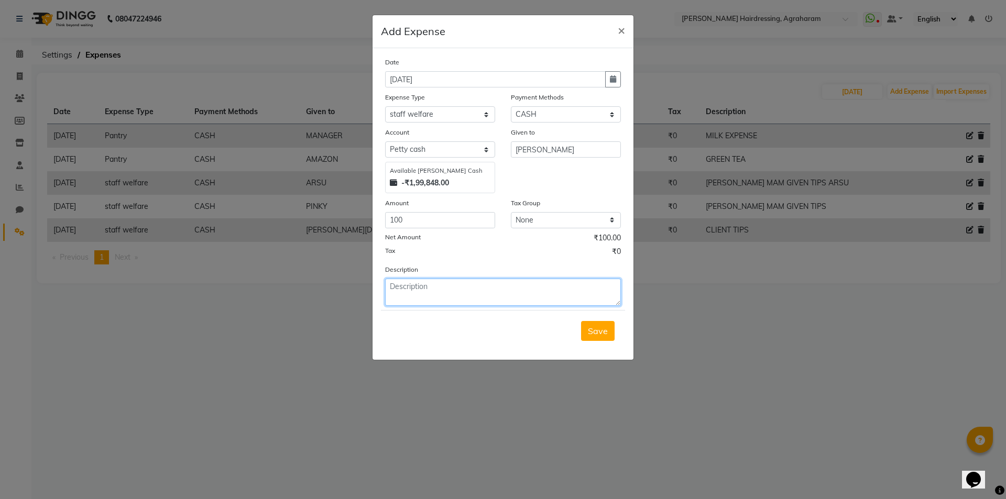
click at [403, 293] on textarea at bounding box center [503, 292] width 236 height 27
type textarea "CLIENT TIPS"
click at [593, 332] on span "Save" at bounding box center [598, 331] width 20 height 10
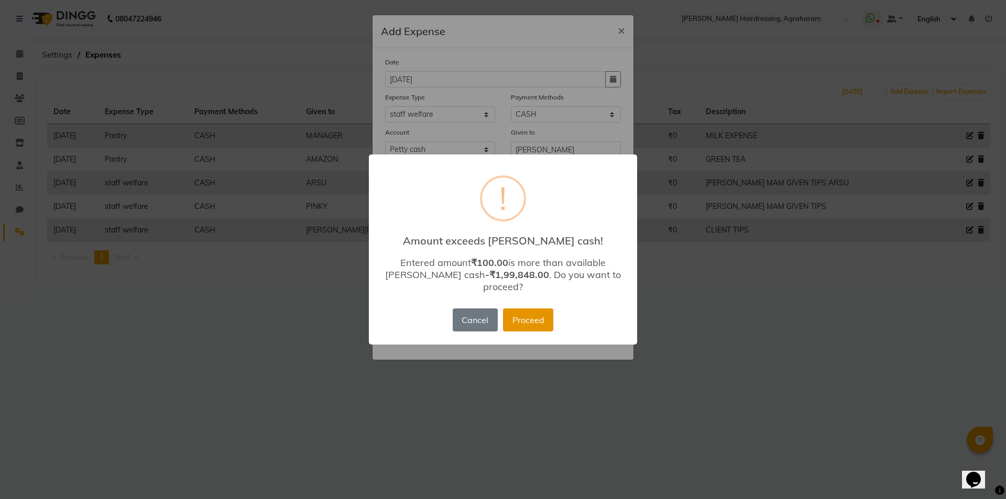
click at [528, 315] on button "Proceed" at bounding box center [528, 320] width 50 height 23
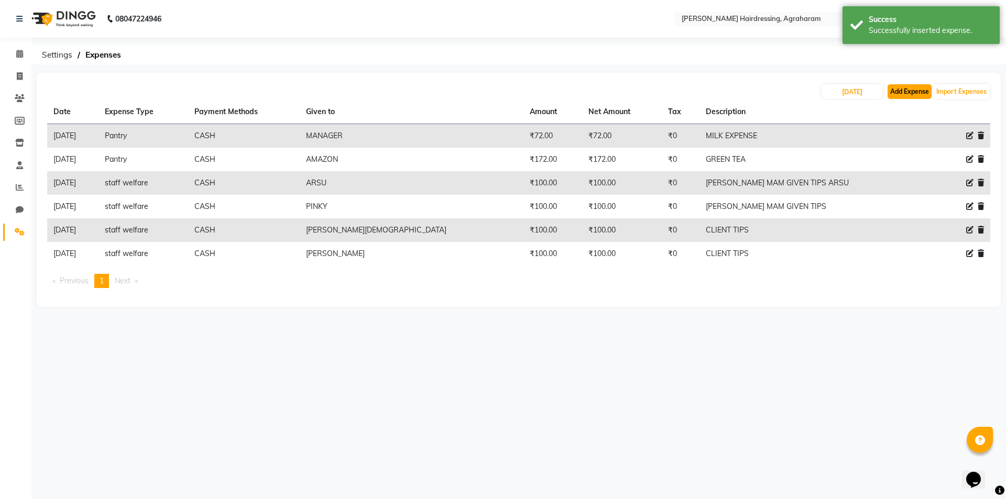
click at [910, 91] on button "Add Expense" at bounding box center [910, 91] width 44 height 15
select select "1"
select select "7111"
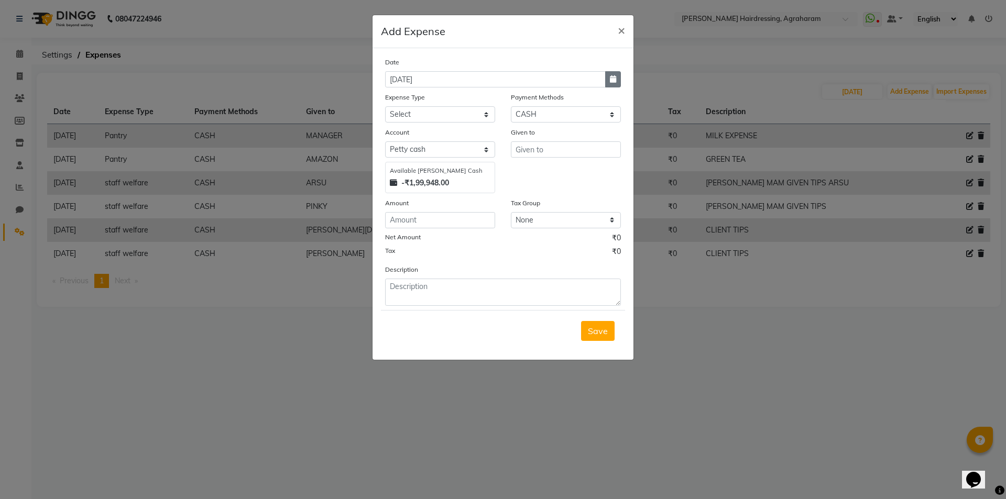
click at [606, 85] on button "button" at bounding box center [613, 79] width 16 height 16
select select "9"
select select "2025"
click at [430, 135] on div "3" at bounding box center [429, 133] width 17 height 17
type input "03-09-2025"
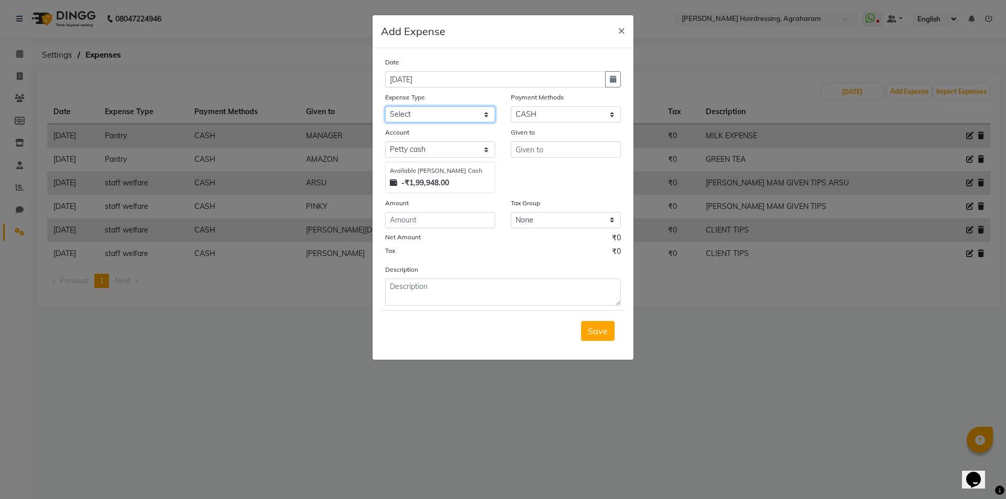
click at [440, 114] on select "Select Advance Salary cash given to office Cash transfer to bank Client Snacks …" at bounding box center [440, 114] width 110 height 16
select select "20854"
click at [385, 106] on select "Select Advance Salary cash given to office Cash transfer to bank Client Snacks …" at bounding box center [440, 114] width 110 height 16
click at [541, 149] on input "text" at bounding box center [566, 150] width 110 height 16
type input "ZISHAN"
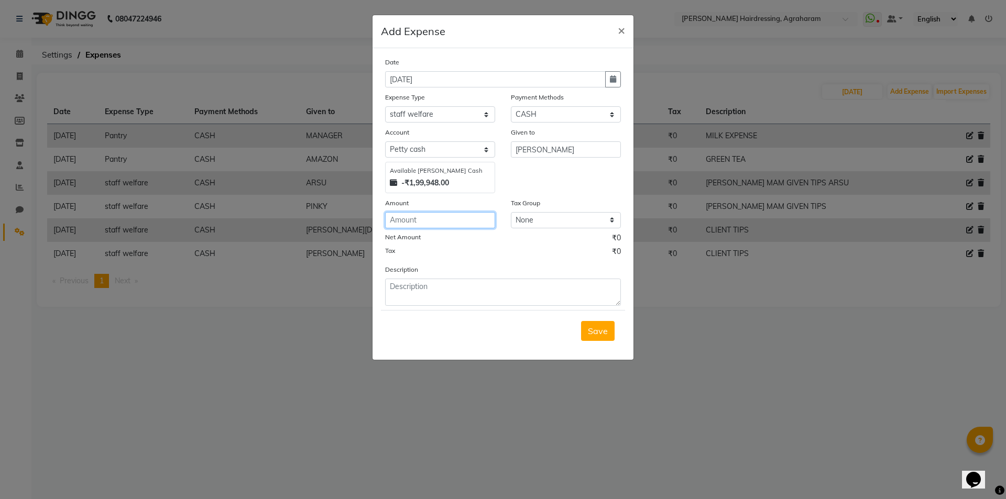
click at [430, 221] on input "number" at bounding box center [440, 220] width 110 height 16
type input "50"
click at [408, 286] on textarea at bounding box center [503, 292] width 236 height 27
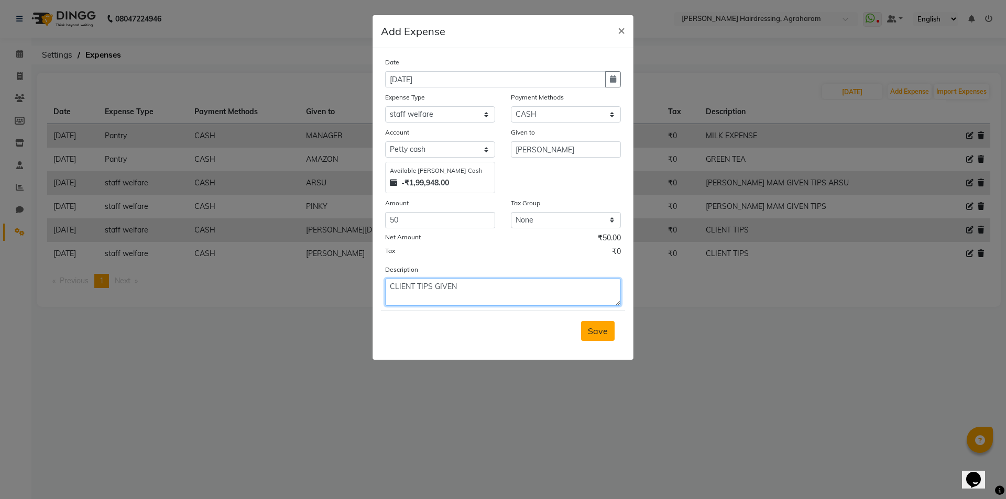
type textarea "CLIENT TIPS GIVEN"
click at [590, 332] on span "Save" at bounding box center [598, 331] width 20 height 10
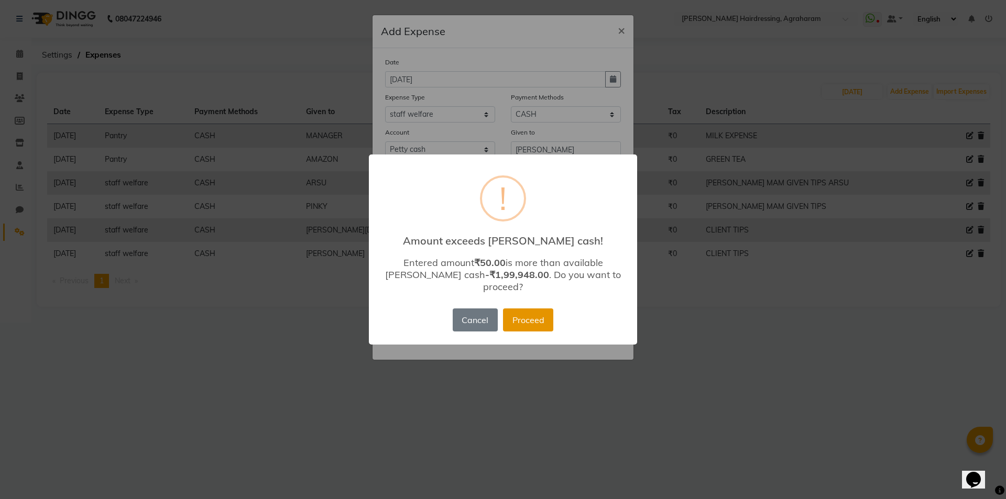
click at [539, 319] on button "Proceed" at bounding box center [528, 320] width 50 height 23
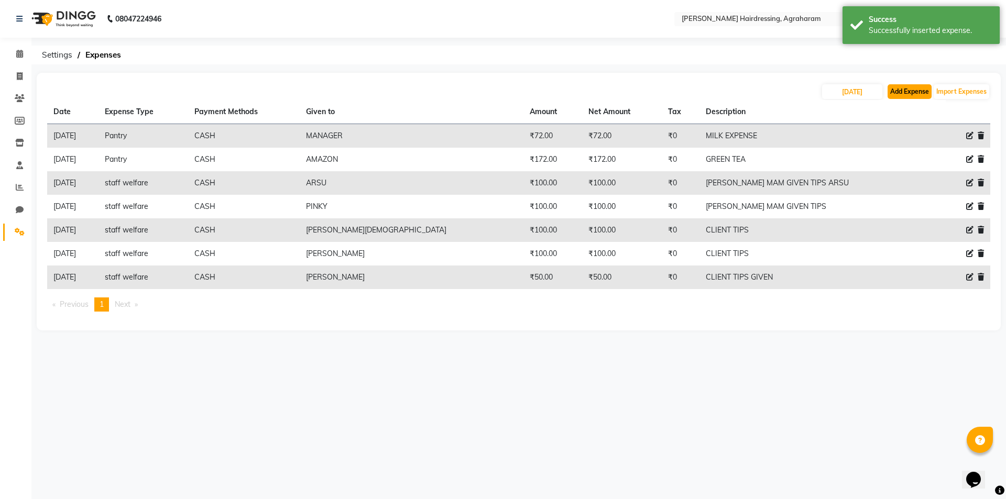
click at [917, 86] on button "Add Expense" at bounding box center [910, 91] width 44 height 15
select select "1"
select select "7111"
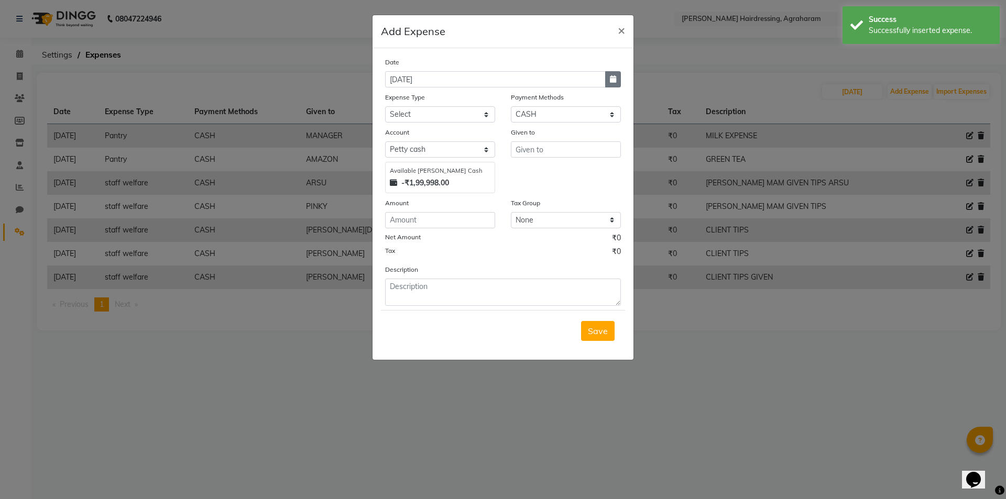
click at [612, 80] on icon "button" at bounding box center [613, 78] width 6 height 7
select select "9"
select select "2025"
click at [429, 134] on div "3" at bounding box center [429, 133] width 17 height 17
type input "03-09-2025"
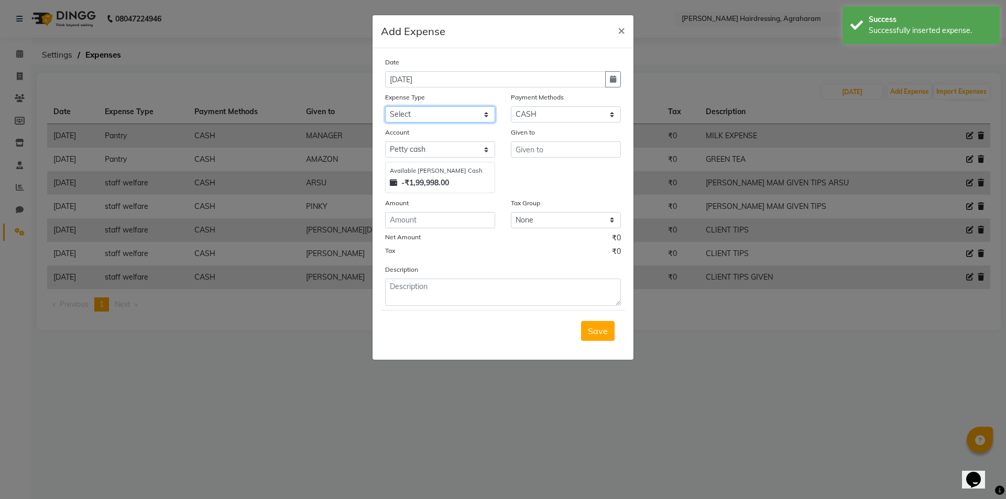
click at [457, 117] on select "Select Advance Salary cash given to office Cash transfer to bank Client Snacks …" at bounding box center [440, 114] width 110 height 16
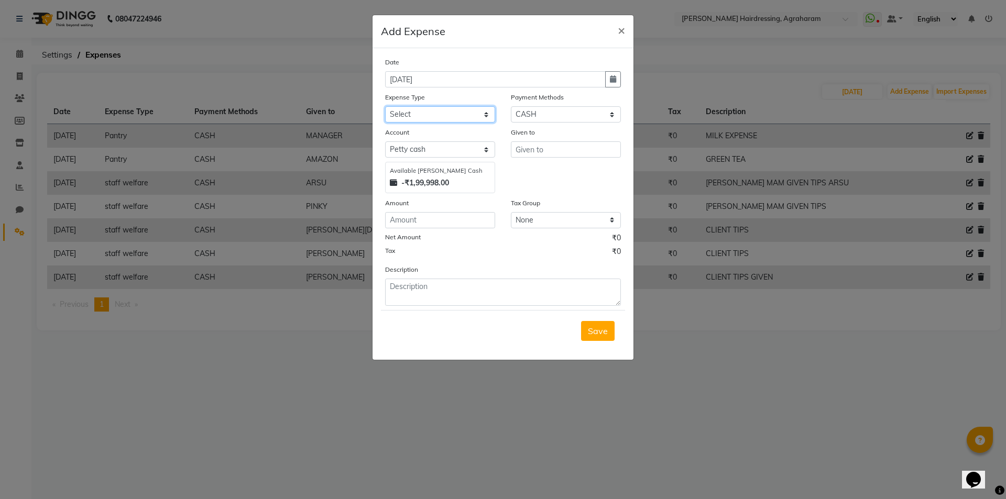
select select "20854"
click at [385, 106] on select "Select Advance Salary cash given to office Cash transfer to bank Client Snacks …" at bounding box center [440, 114] width 110 height 16
click at [540, 150] on input "text" at bounding box center [566, 150] width 110 height 16
click at [522, 147] on input "text" at bounding box center [566, 150] width 110 height 16
click at [550, 171] on button "PINKY" at bounding box center [553, 172] width 83 height 17
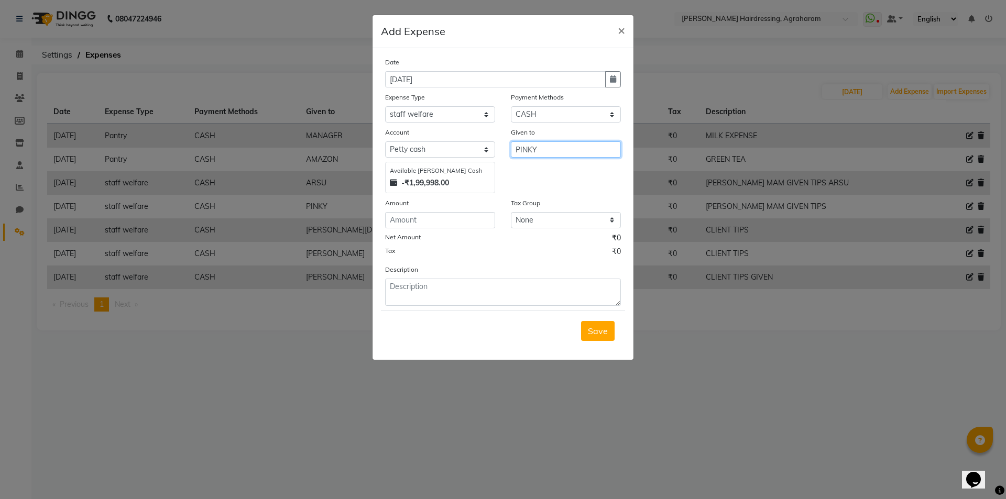
type input "PINKY"
click at [436, 225] on input "number" at bounding box center [440, 220] width 110 height 16
type input "70"
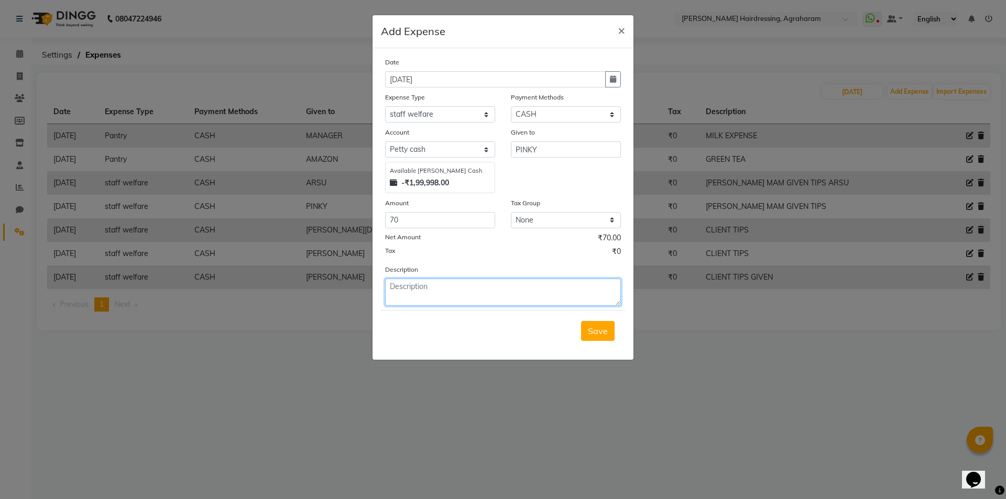
click at [397, 286] on textarea at bounding box center [503, 292] width 236 height 27
type textarea "CLIENT TIPS"
click at [604, 340] on button "Save" at bounding box center [598, 331] width 34 height 20
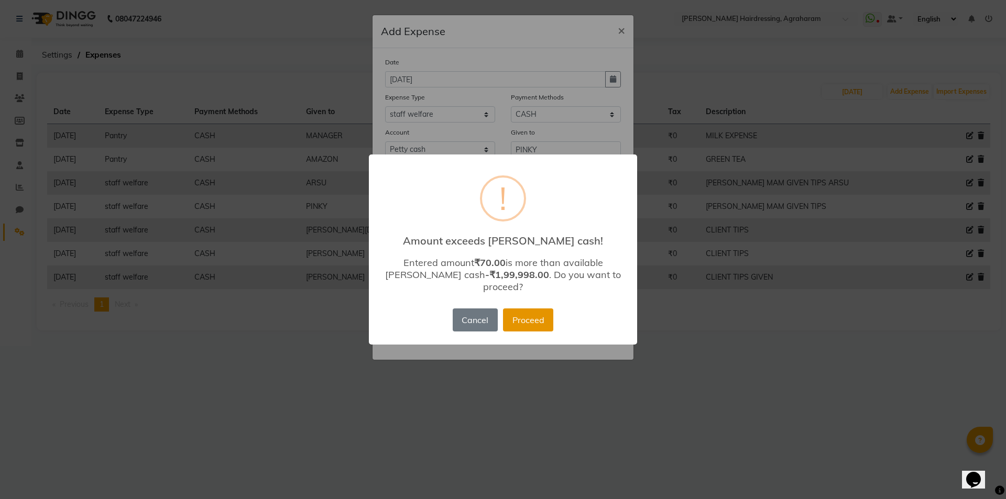
click at [531, 318] on button "Proceed" at bounding box center [528, 320] width 50 height 23
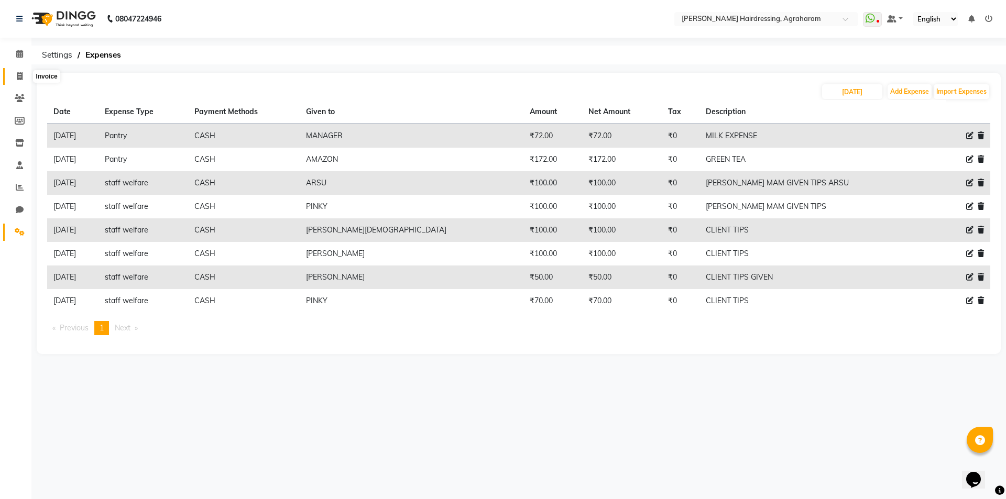
click at [18, 75] on icon at bounding box center [20, 76] width 6 height 8
select select "service"
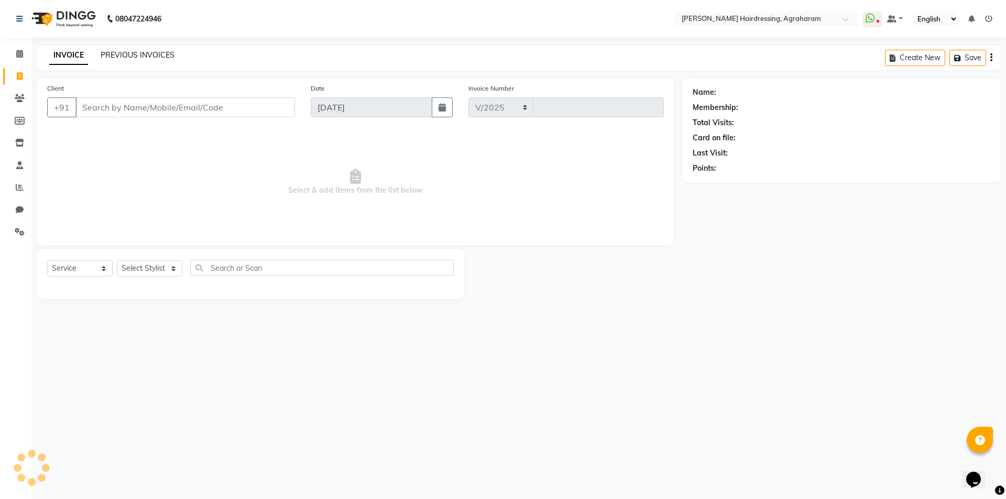
select select "7962"
type input "2688"
click at [128, 52] on link "PREVIOUS INVOICES" at bounding box center [138, 54] width 74 height 9
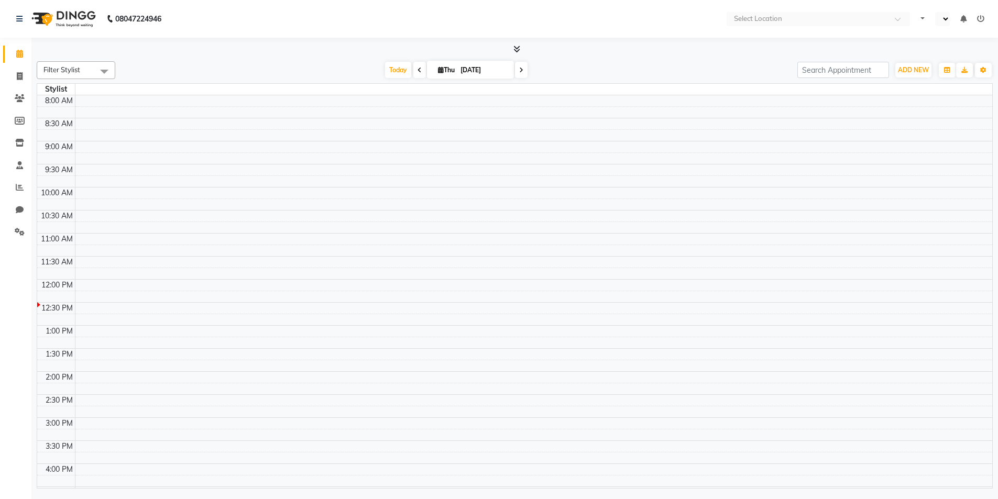
select select "en"
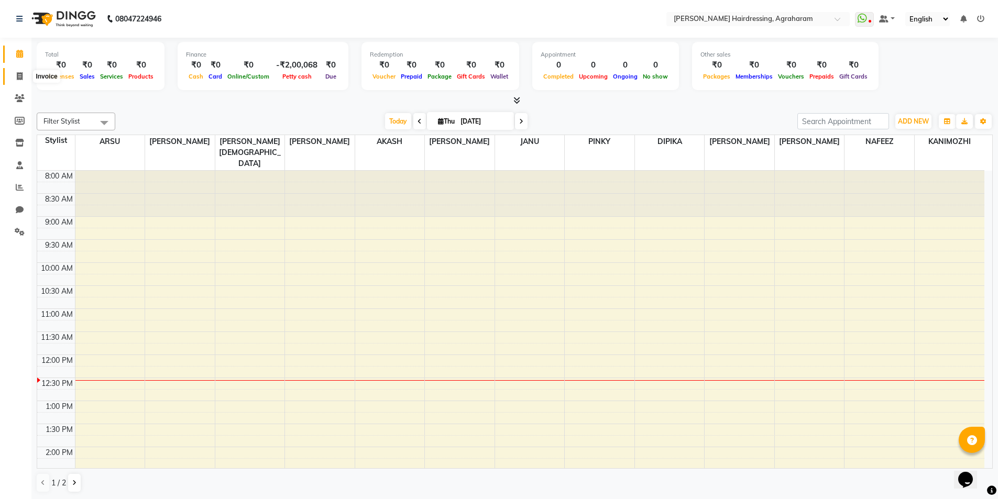
click at [21, 75] on icon at bounding box center [20, 76] width 6 height 8
select select "service"
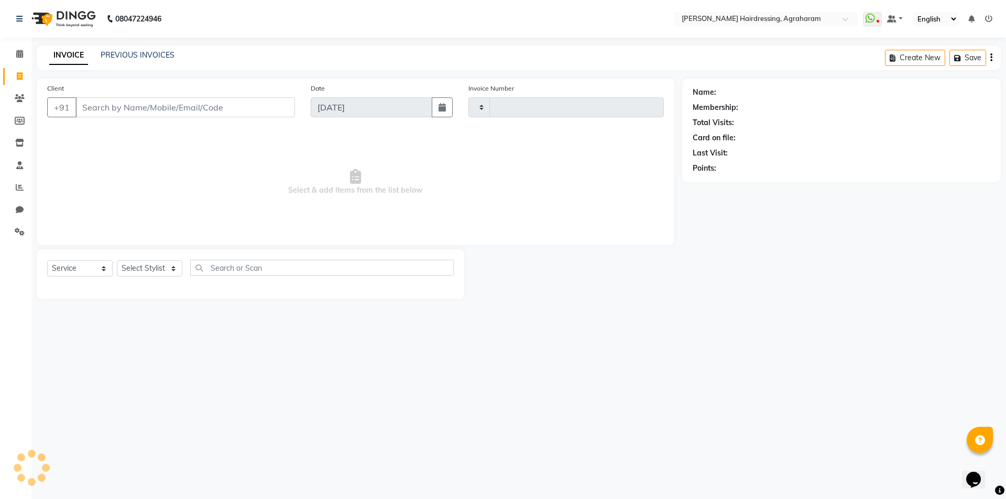
type input "2688"
select select "7962"
click at [172, 265] on select "Select Stylist" at bounding box center [150, 268] width 66 height 16
select select "72526"
click at [117, 260] on select "Select Stylist [PERSON_NAME] AKASH ARSU [PERSON_NAME] MANAGER [PERSON_NAME] [PE…" at bounding box center [163, 268] width 93 height 16
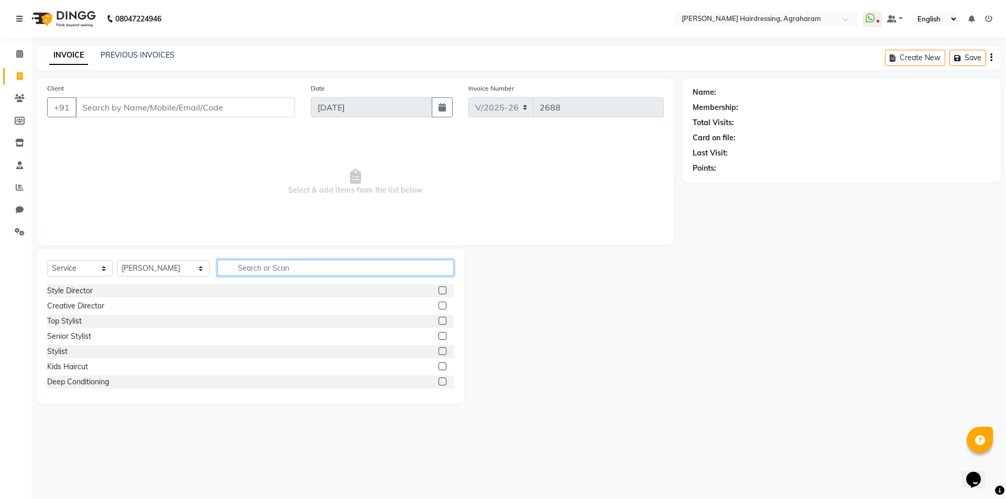
click at [258, 269] on input "text" at bounding box center [336, 268] width 236 height 16
type input "WASH"
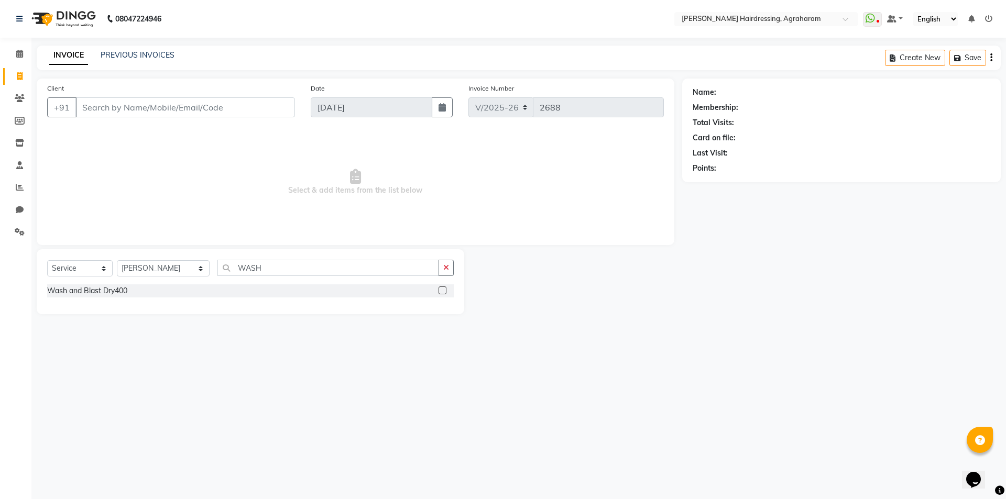
click at [448, 292] on div at bounding box center [446, 291] width 15 height 13
click at [441, 290] on label at bounding box center [443, 291] width 8 height 8
click at [441, 290] on input "checkbox" at bounding box center [442, 291] width 7 height 7
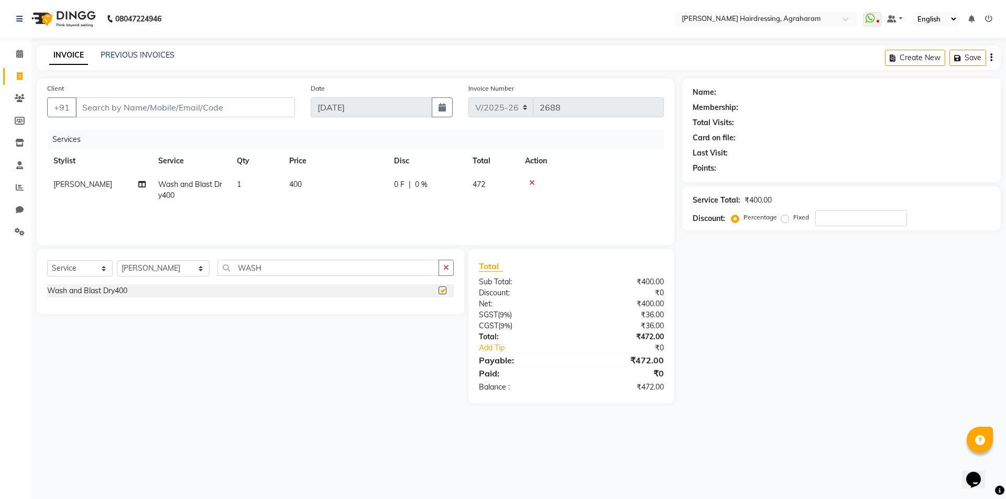
checkbox input "false"
click at [828, 218] on input "number" at bounding box center [862, 218] width 92 height 16
type input "19"
click at [155, 111] on input "Client" at bounding box center [185, 107] width 220 height 20
type input "9"
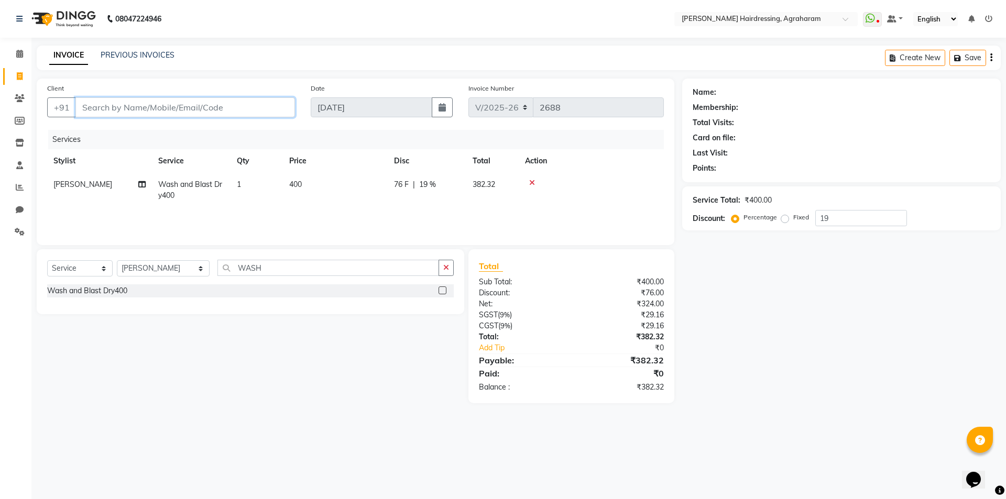
type input "0"
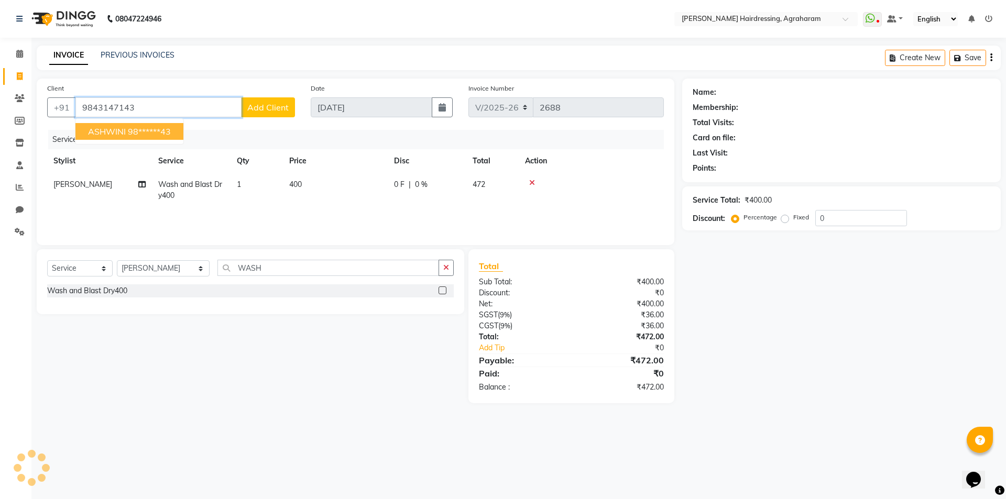
type input "9843147143"
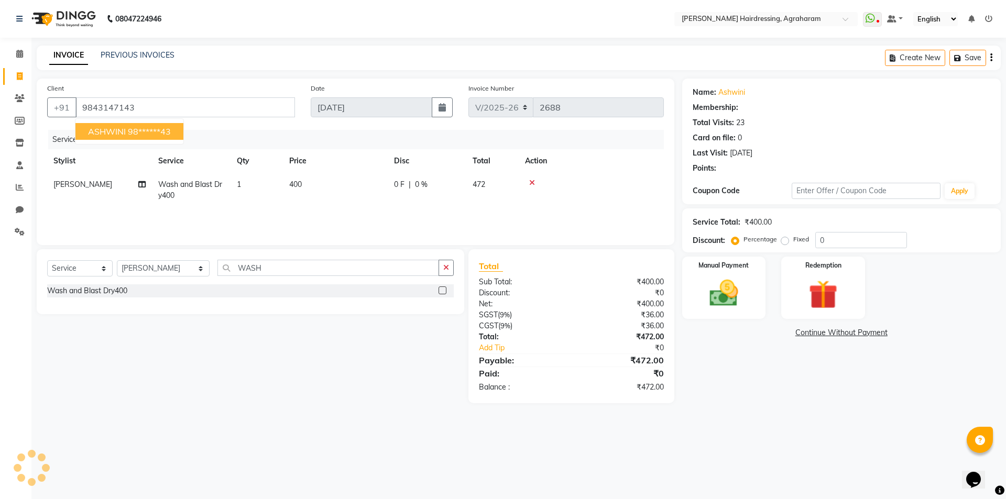
select select "1: Object"
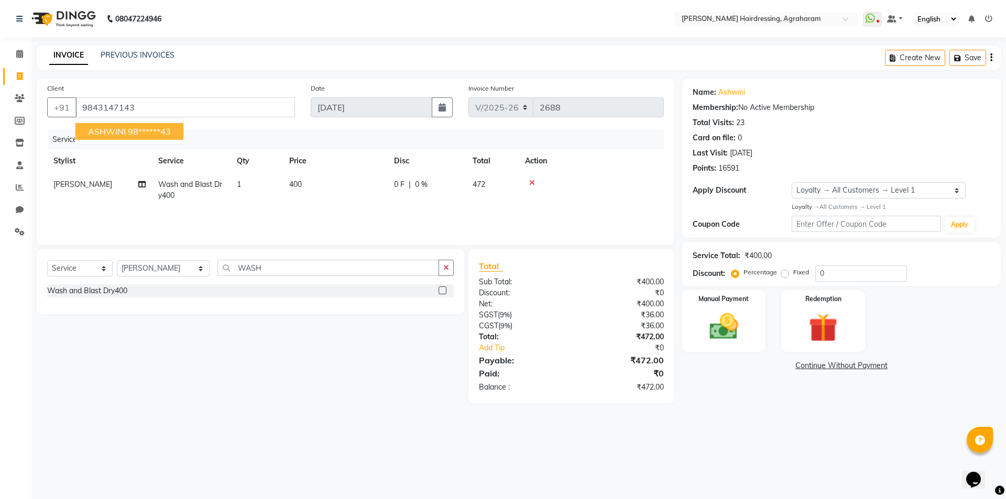
click at [133, 134] on ngb-highlight "98******43" at bounding box center [149, 131] width 43 height 10
type input "98******43"
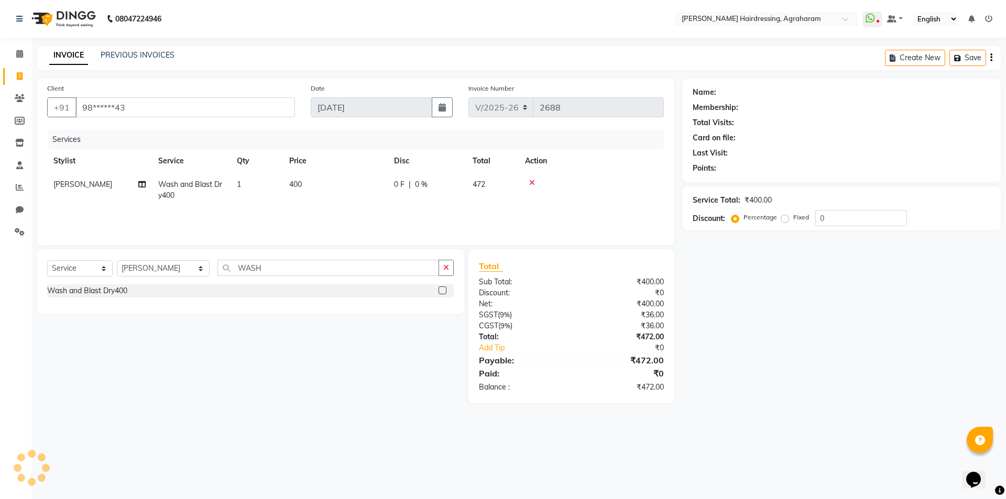
select select "1: Object"
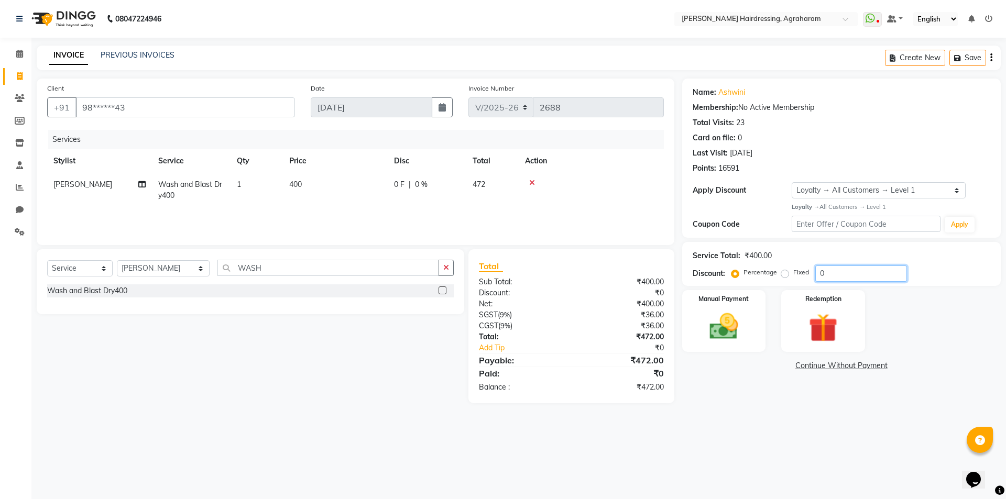
click at [845, 274] on input "0" at bounding box center [862, 274] width 92 height 16
type input "20"
click at [725, 339] on img at bounding box center [724, 327] width 49 height 35
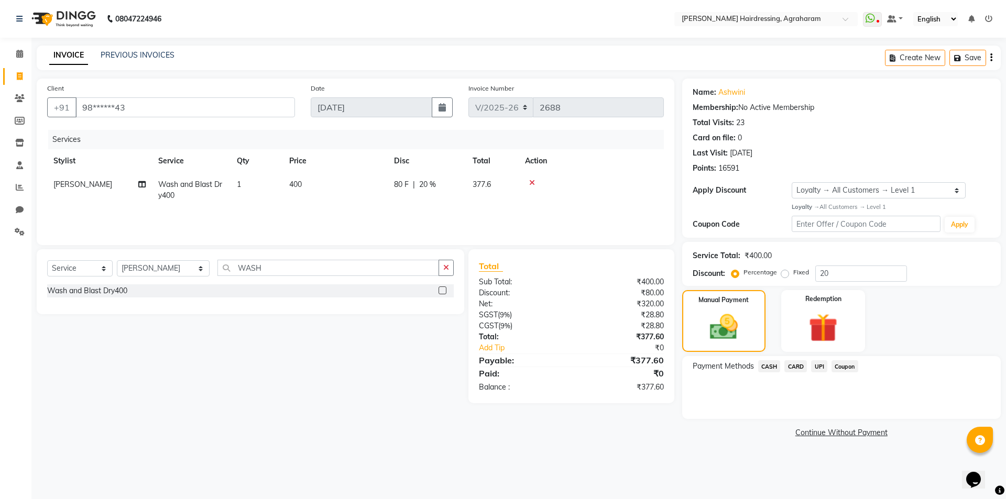
click at [821, 372] on span "UPI" at bounding box center [819, 367] width 16 height 12
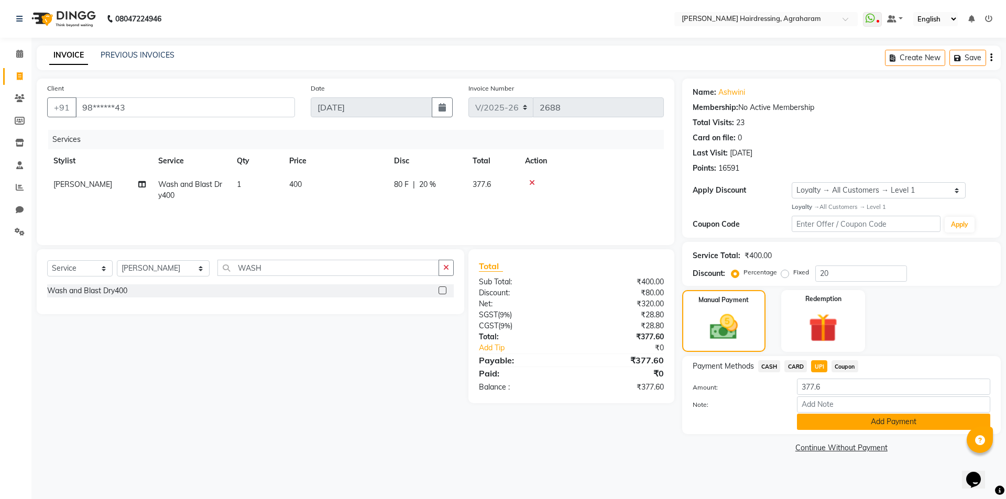
click at [903, 429] on button "Add Payment" at bounding box center [893, 422] width 193 height 16
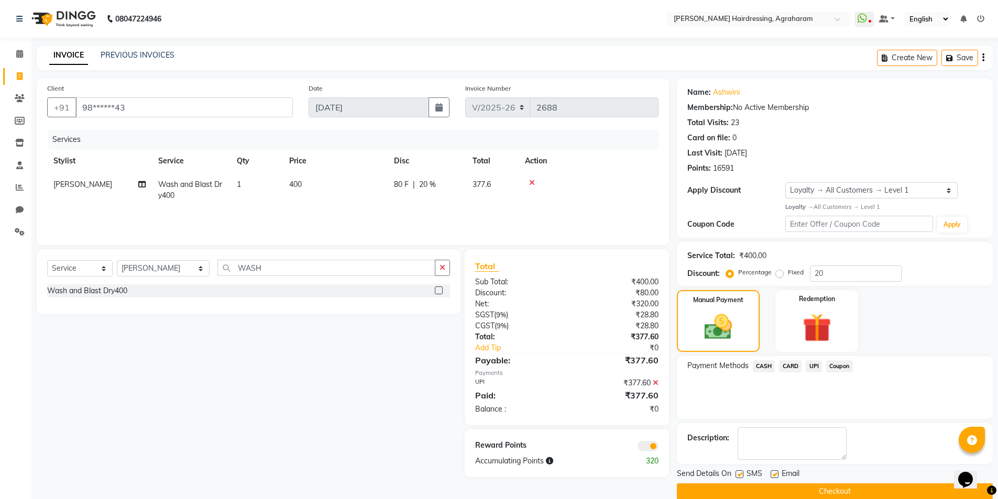
click at [843, 494] on button "Checkout" at bounding box center [835, 492] width 316 height 16
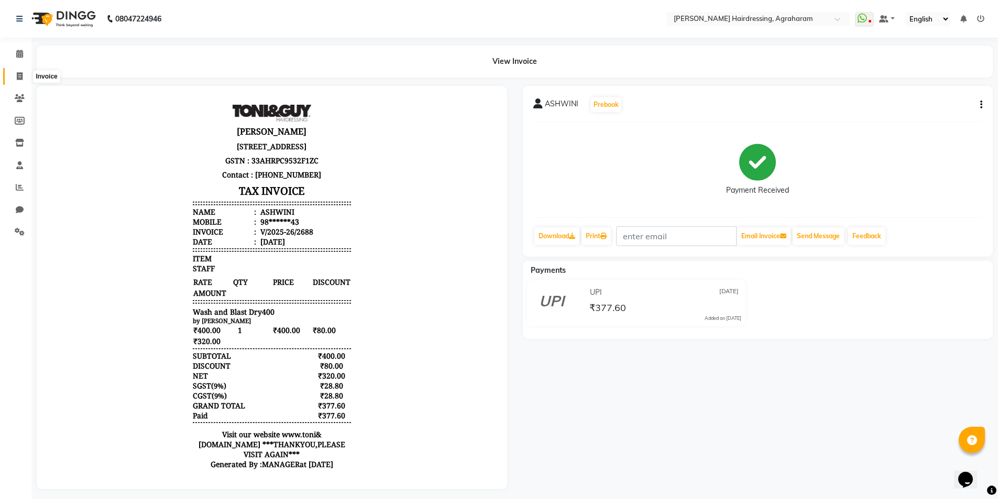
click at [17, 75] on icon at bounding box center [20, 76] width 6 height 8
select select "service"
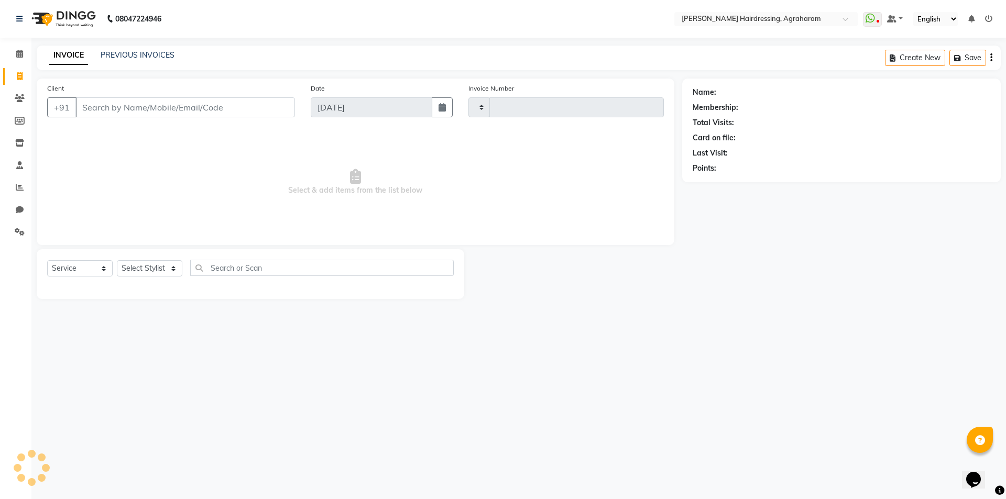
type input "2689"
select select "7962"
click at [111, 54] on link "PREVIOUS INVOICES" at bounding box center [138, 54] width 74 height 9
